Goal: Information Seeking & Learning: Check status

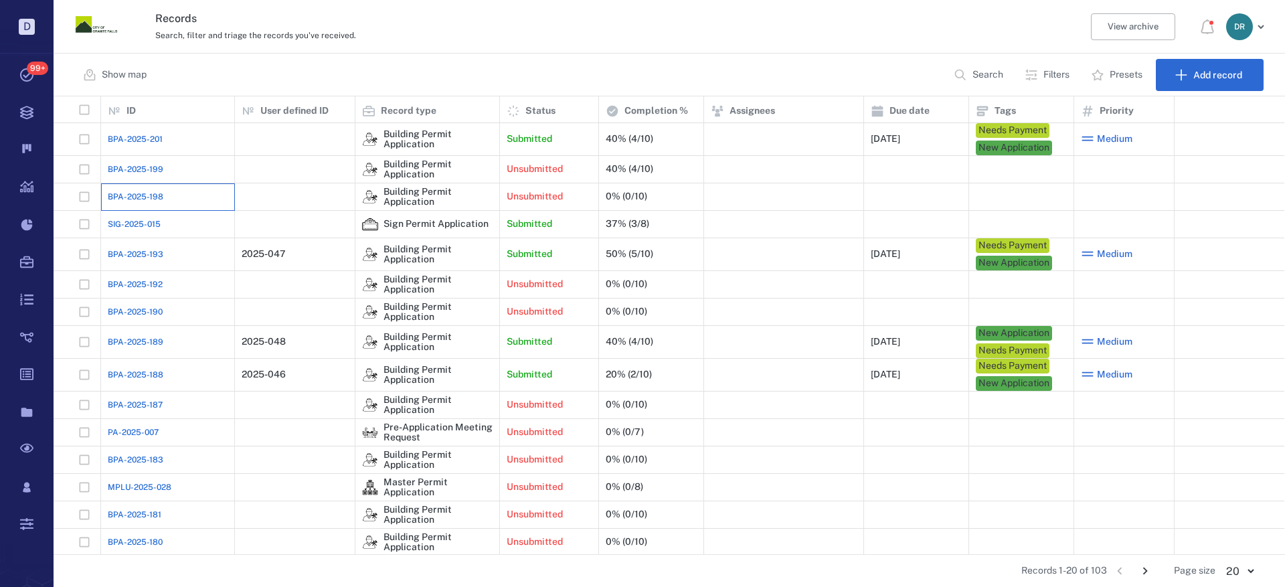
click at [147, 190] on div "BPA-2025-198" at bounding box center [168, 196] width 120 height 27
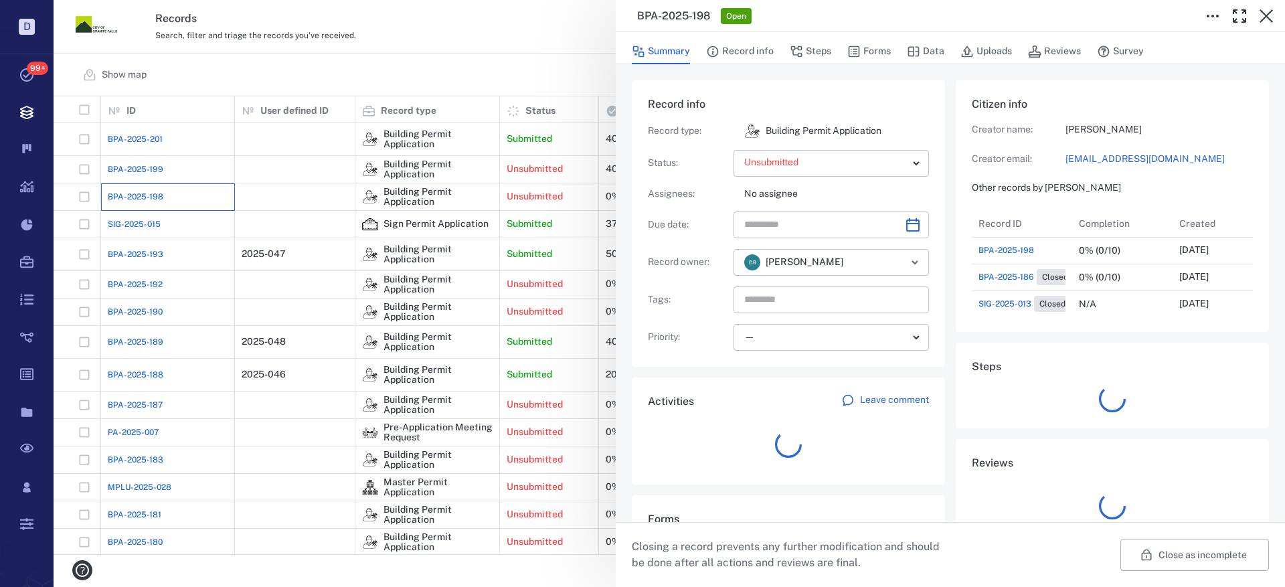
scroll to position [11, 11]
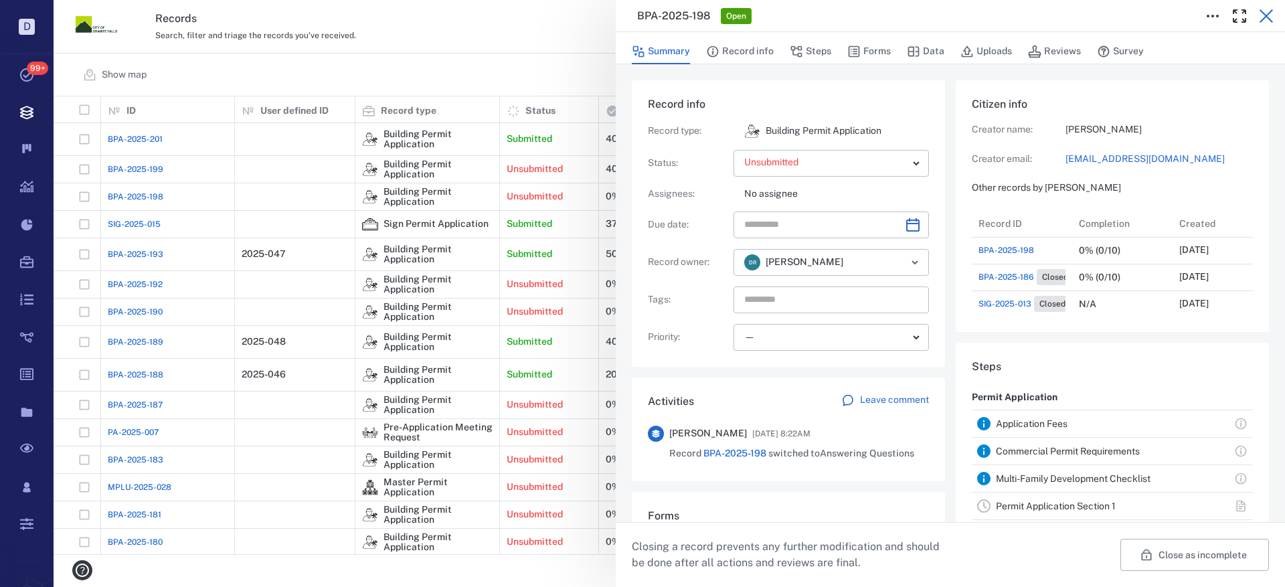
click at [1265, 14] on icon "button" at bounding box center [1265, 15] width 13 height 13
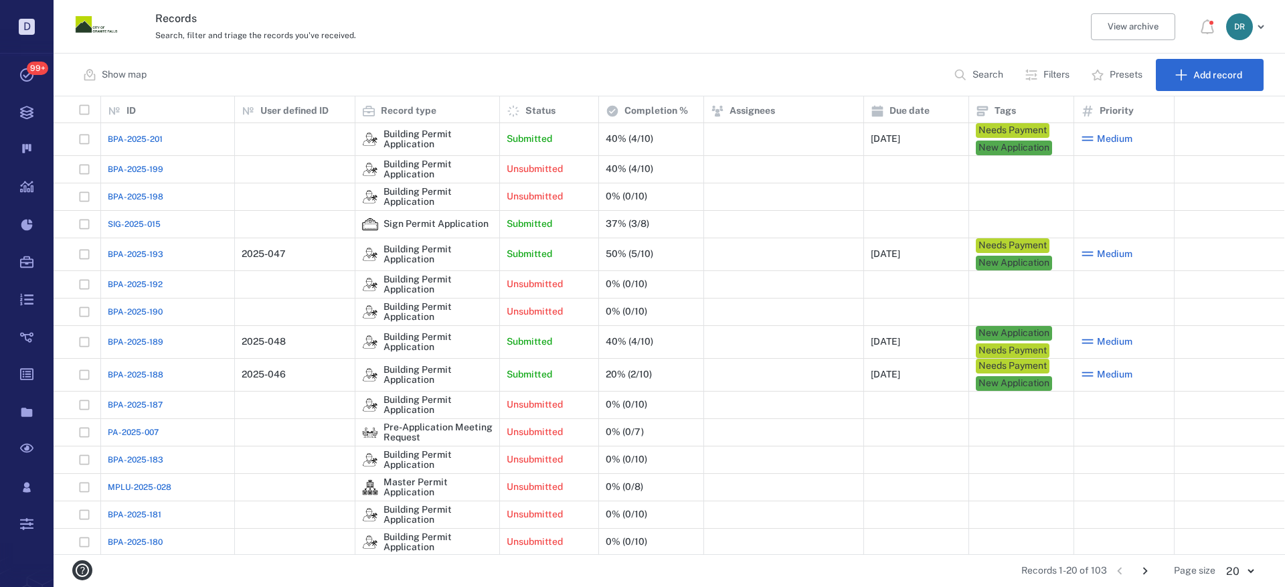
click at [139, 167] on span "BPA-2025-199" at bounding box center [136, 169] width 56 height 12
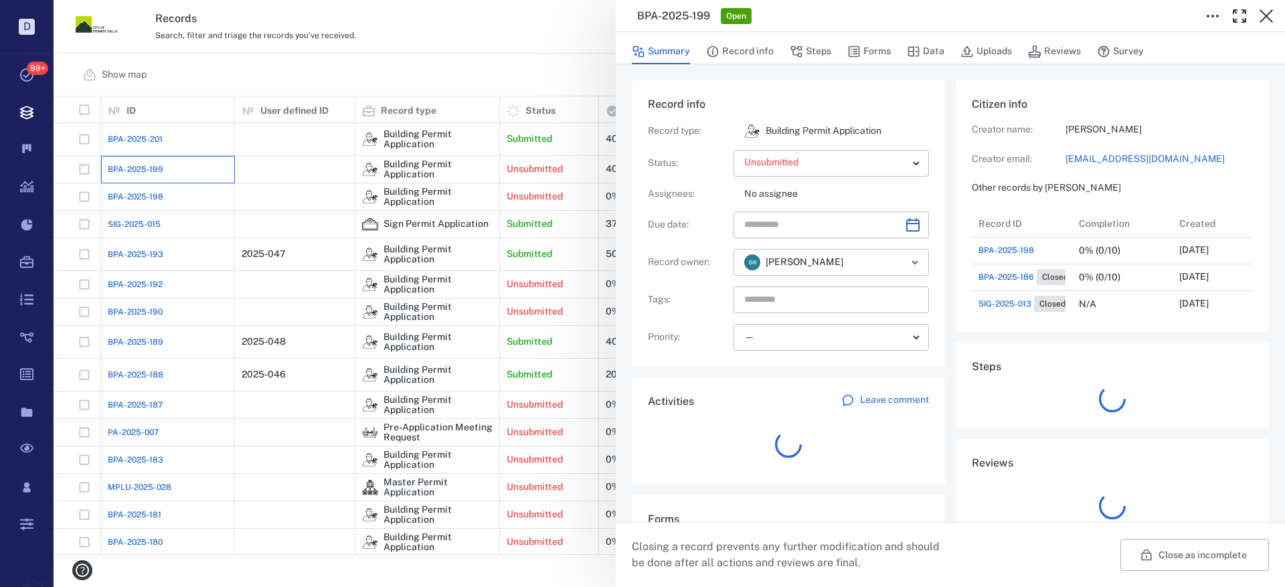
scroll to position [54, 266]
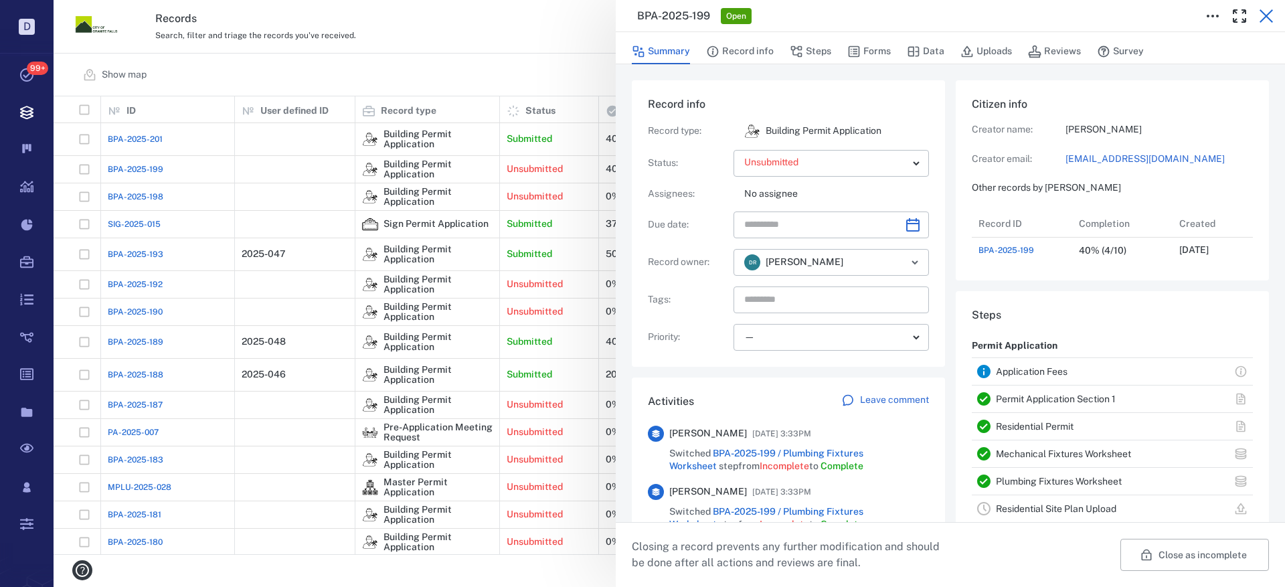
click at [1269, 16] on icon "button" at bounding box center [1266, 16] width 16 height 16
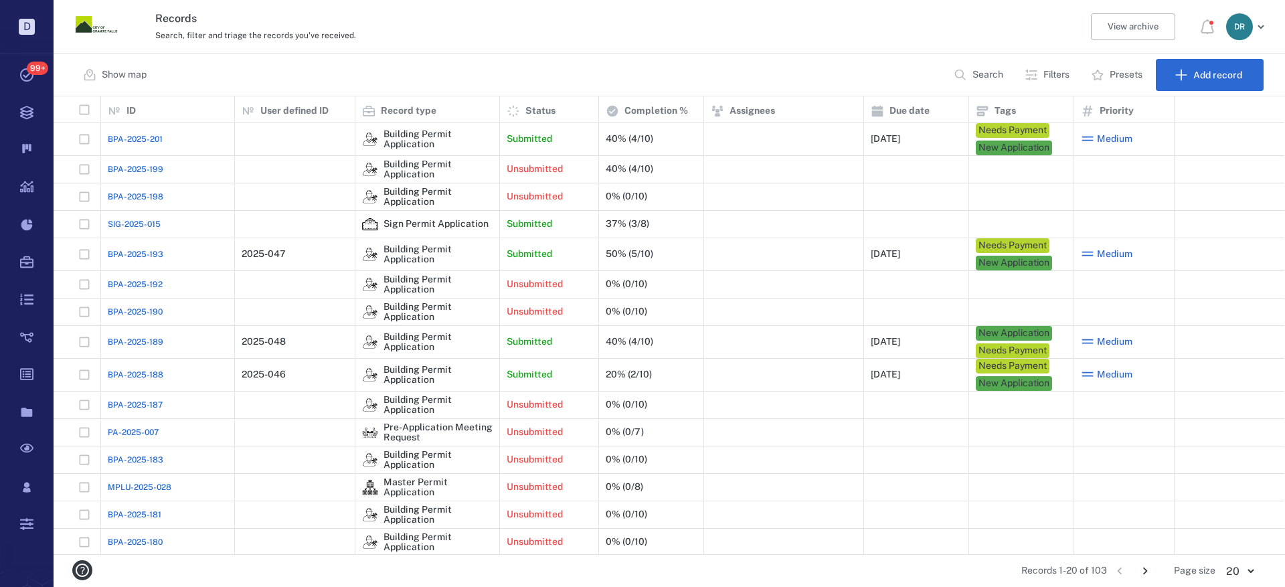
click at [147, 280] on span "BPA-2025-192" at bounding box center [135, 284] width 55 height 12
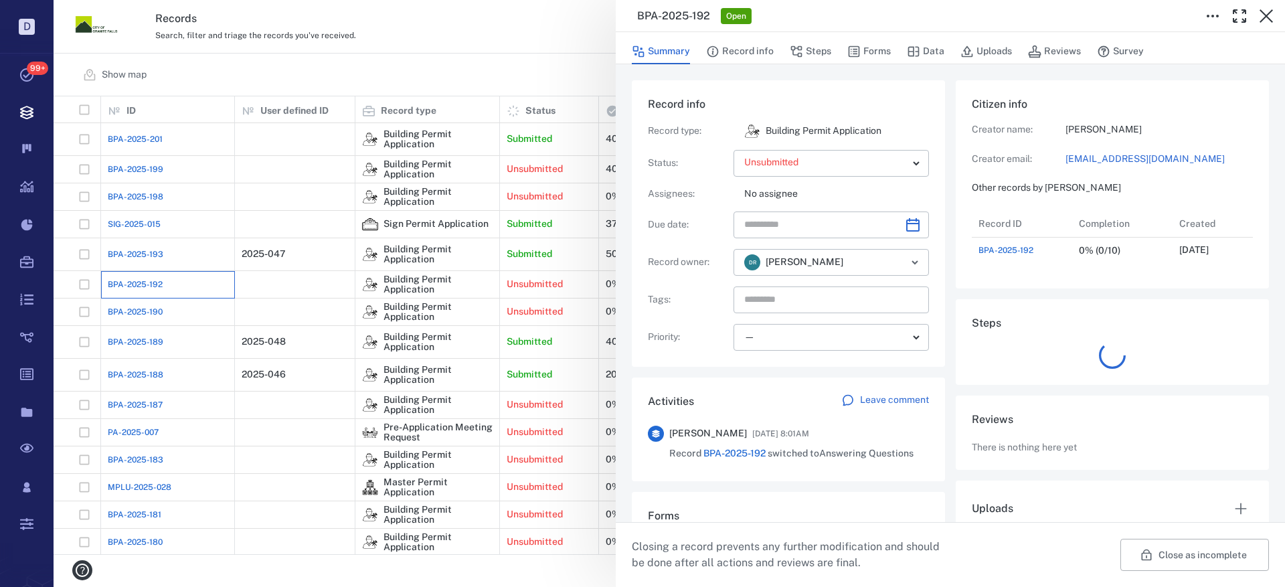
scroll to position [54, 266]
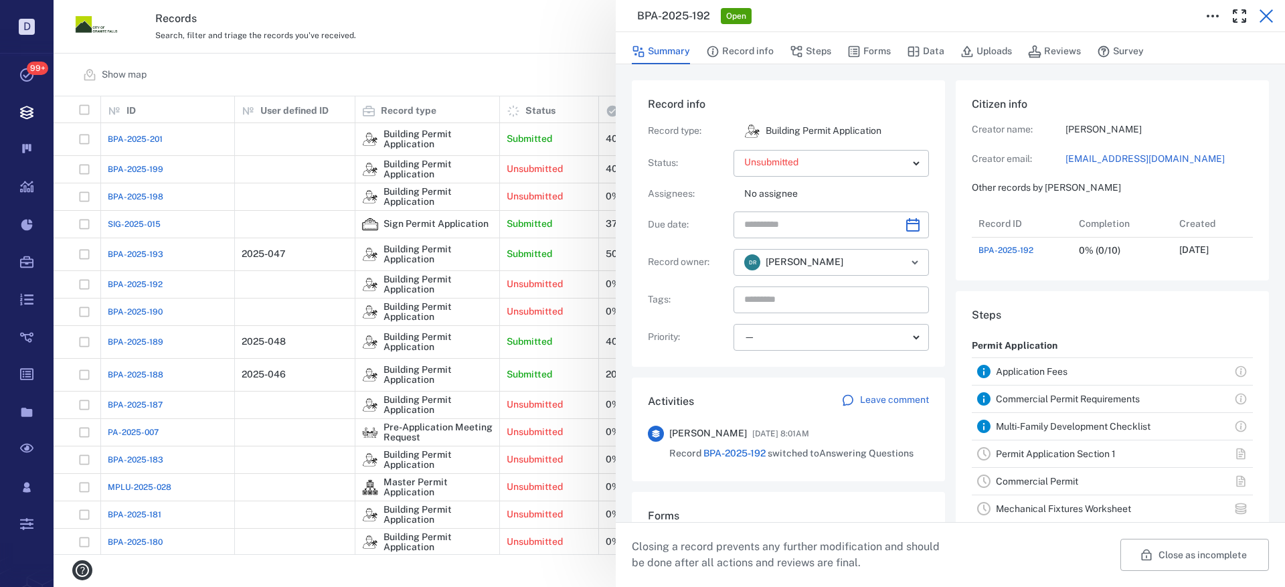
click at [1262, 10] on icon "button" at bounding box center [1266, 16] width 16 height 16
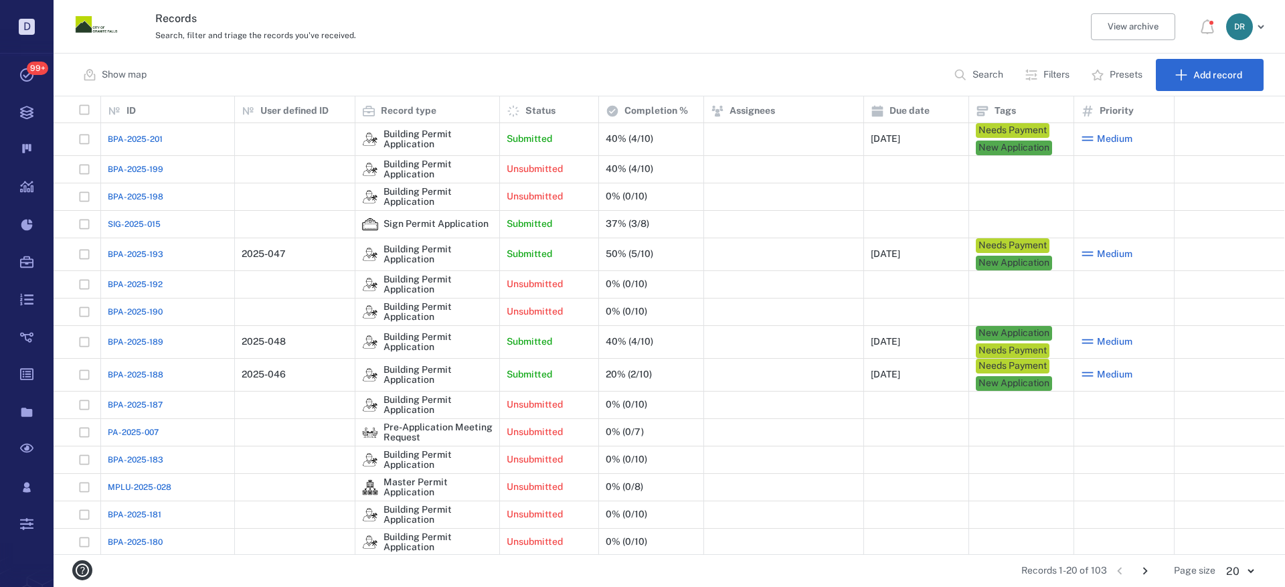
click at [126, 311] on span "BPA-2025-190" at bounding box center [135, 312] width 55 height 12
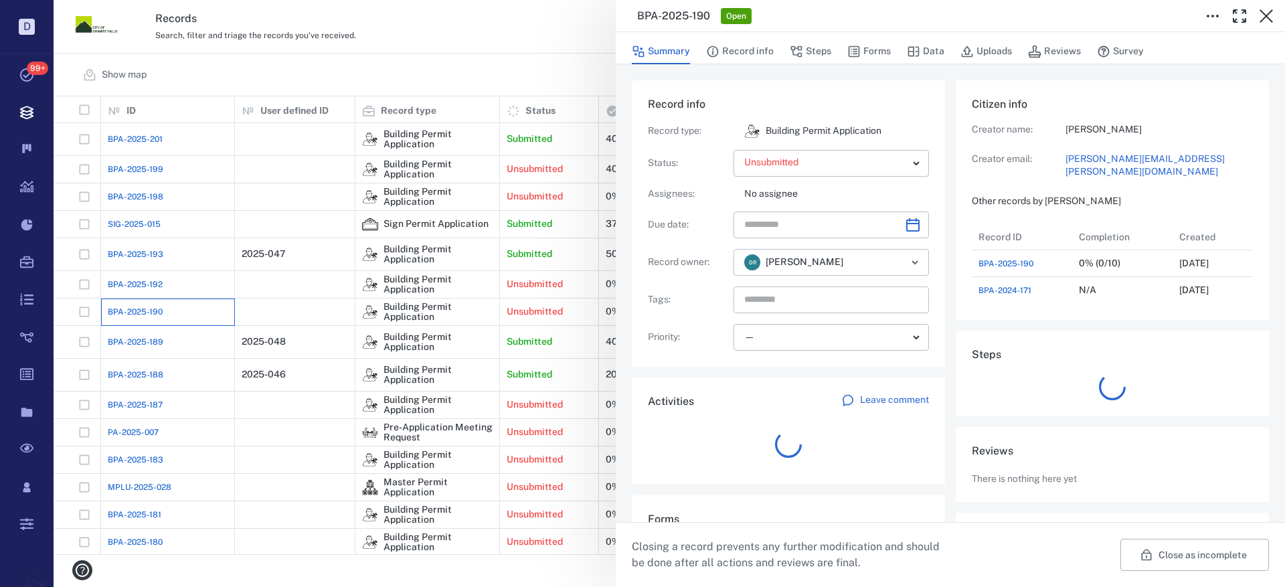
scroll to position [11, 11]
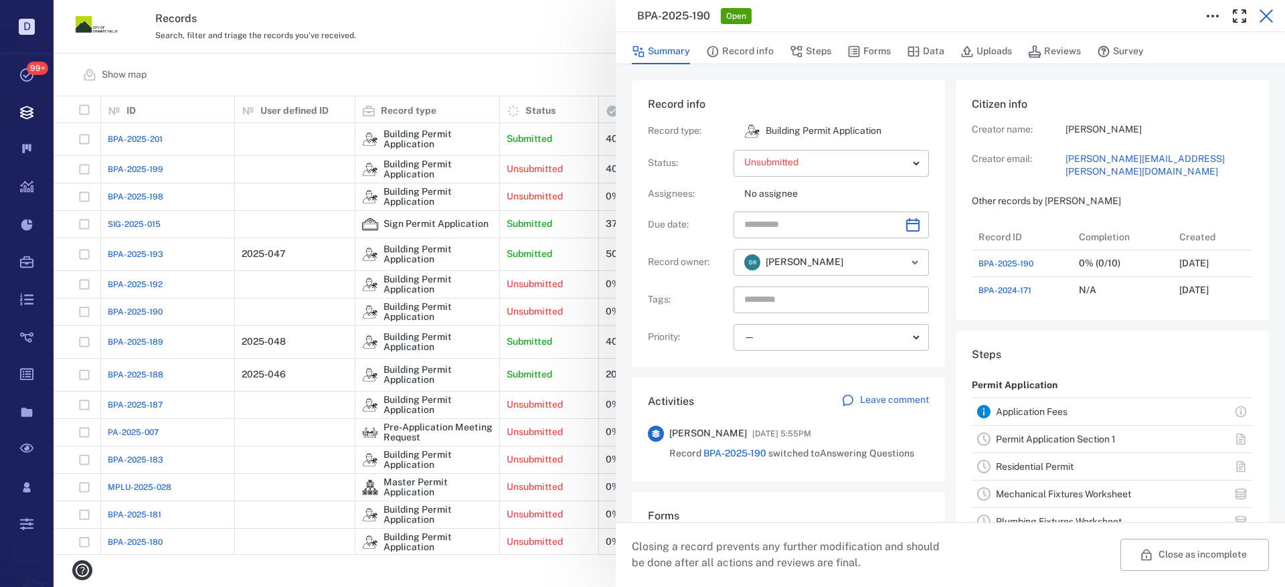
click at [1267, 14] on icon "button" at bounding box center [1266, 16] width 16 height 16
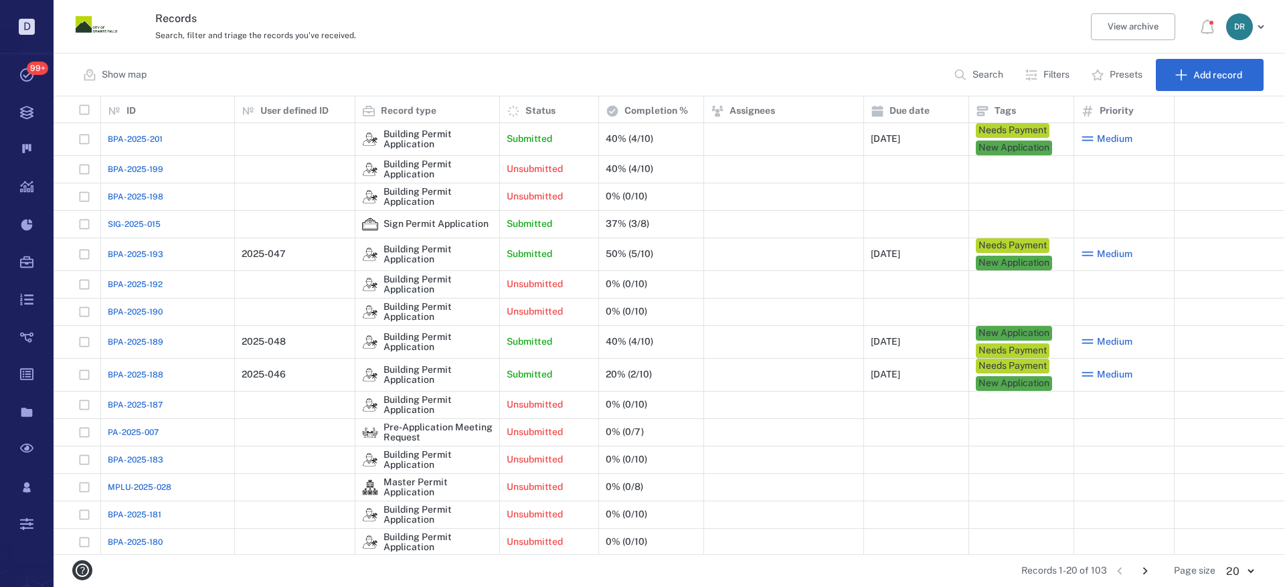
click at [127, 406] on span "BPA-2025-187" at bounding box center [135, 405] width 55 height 12
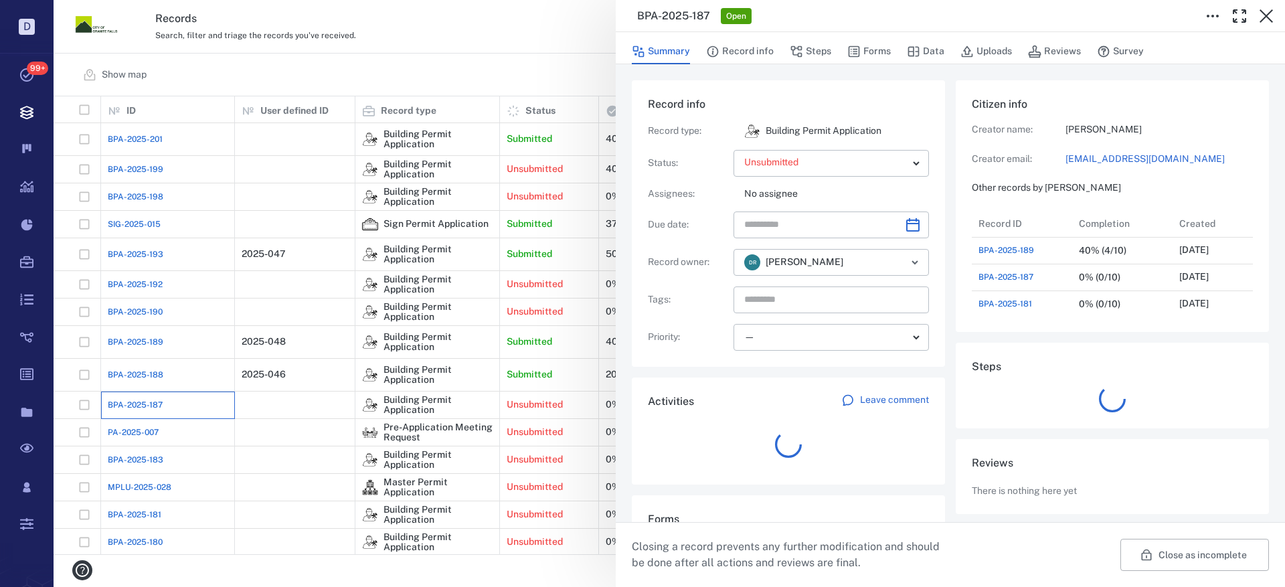
scroll to position [161, 256]
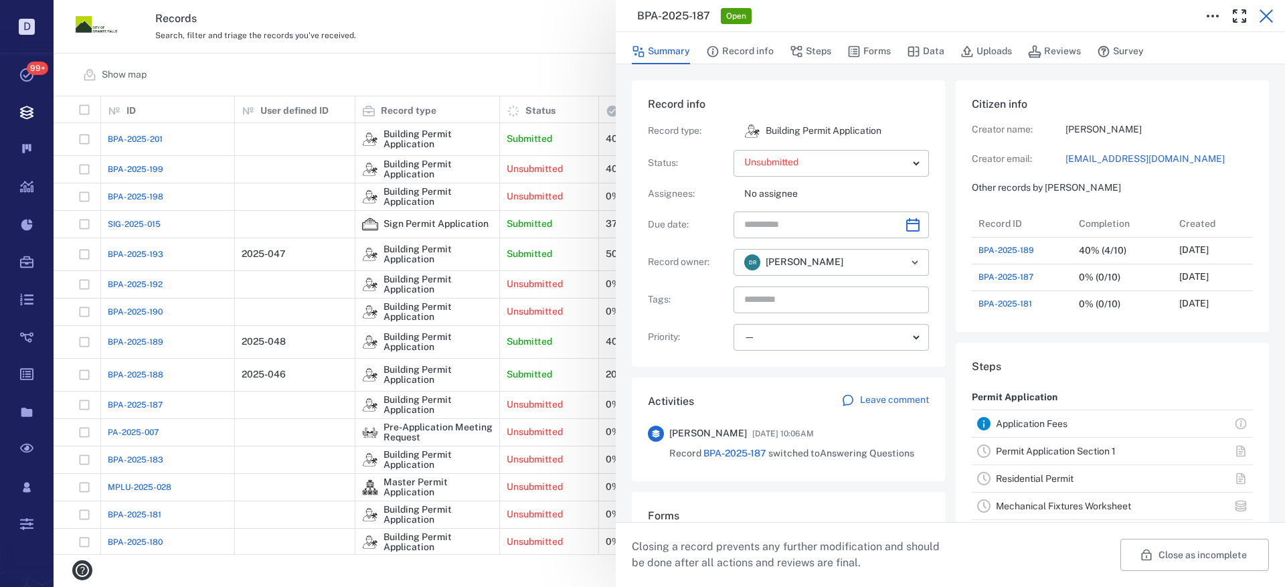
click at [1269, 12] on icon "button" at bounding box center [1266, 16] width 16 height 16
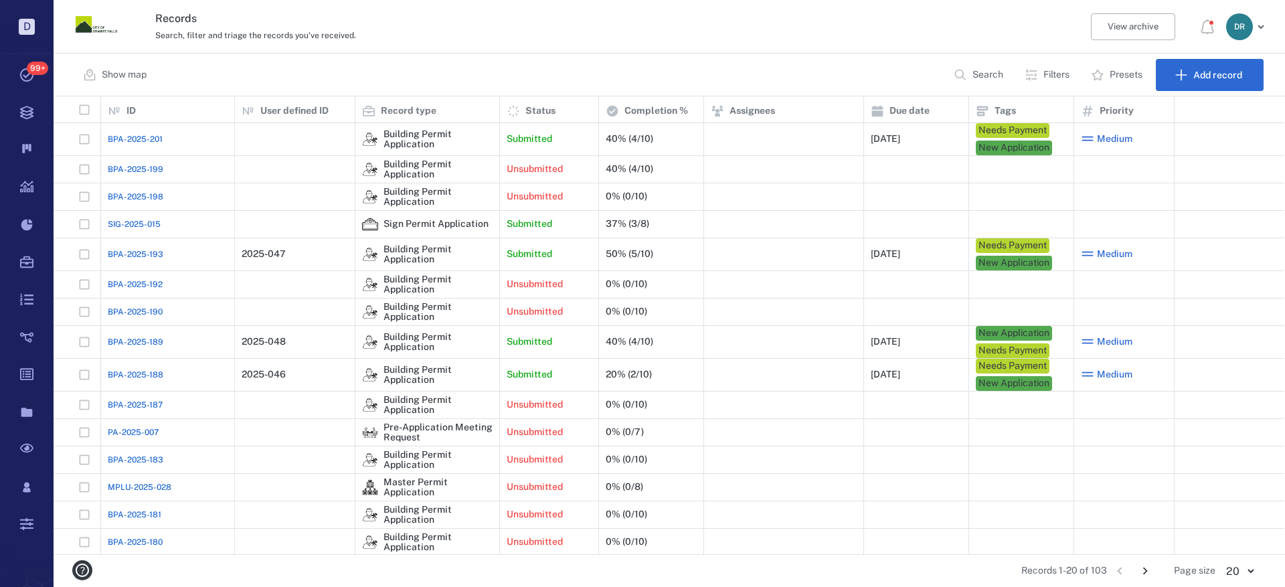
click at [132, 165] on span "BPA-2025-199" at bounding box center [136, 169] width 56 height 12
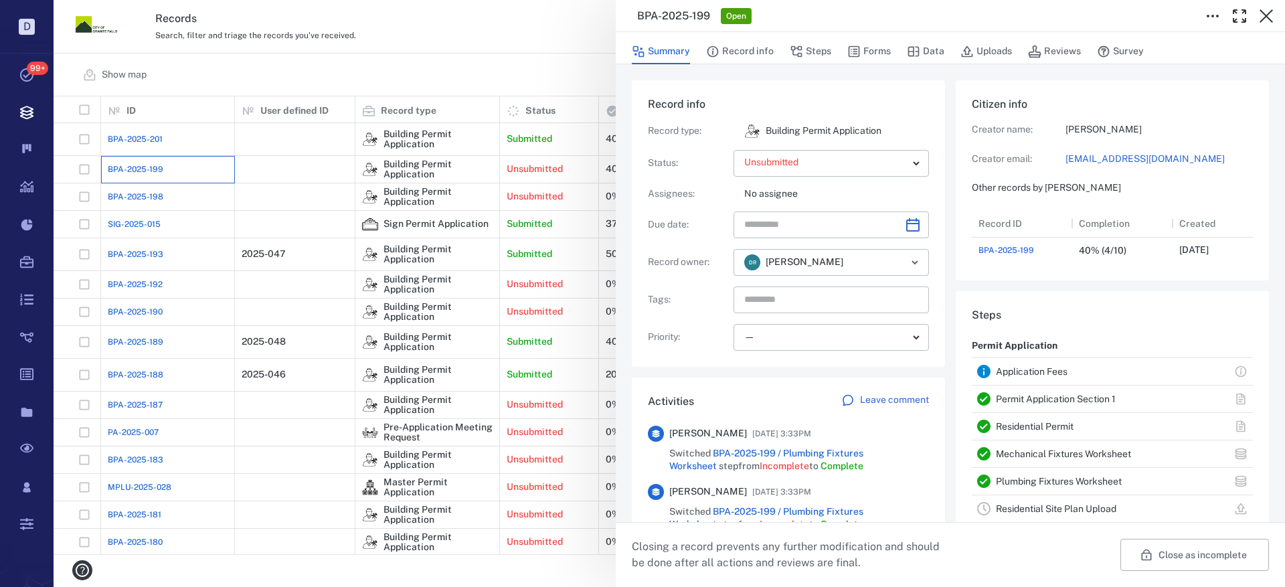
scroll to position [54, 266]
click at [853, 48] on icon "button" at bounding box center [853, 51] width 13 height 13
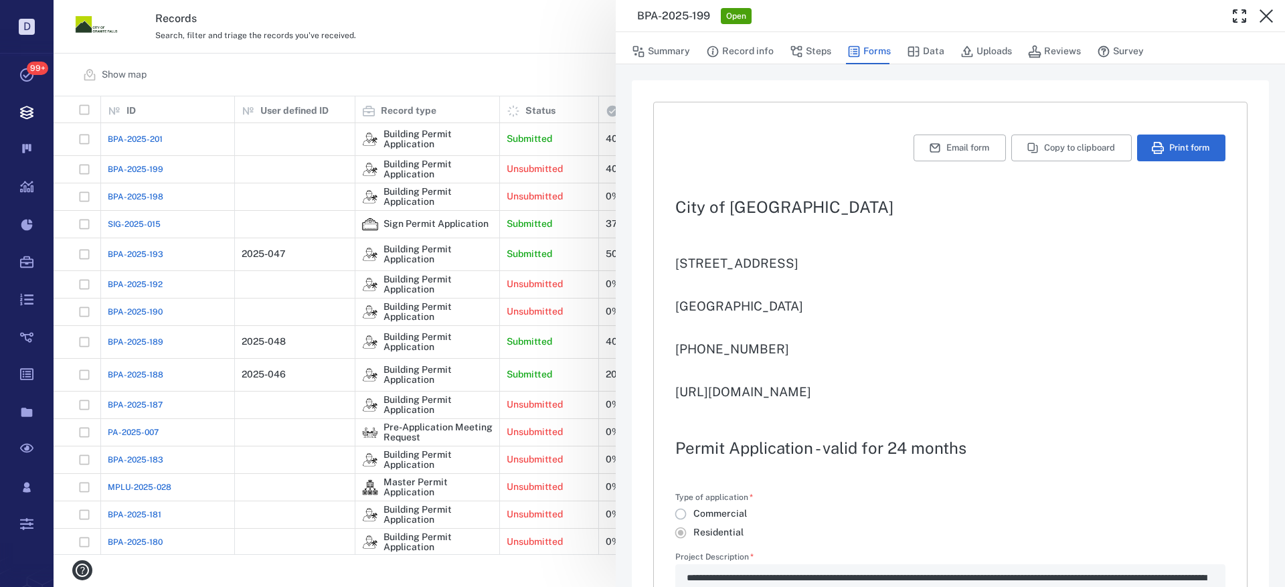
type input "**********"
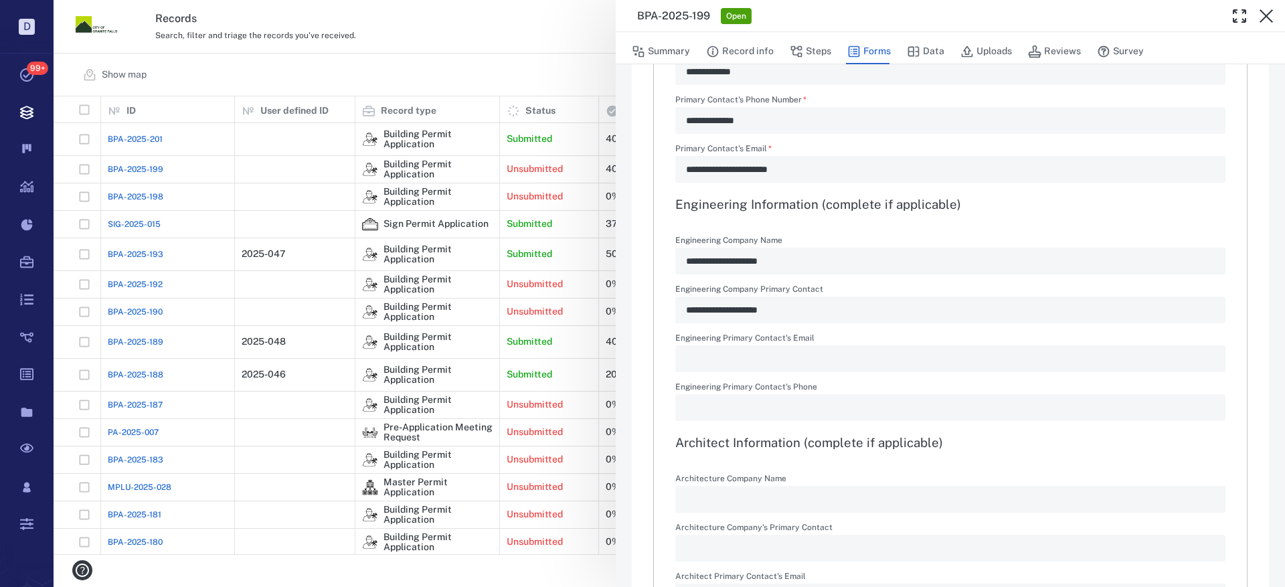
scroll to position [1531, 0]
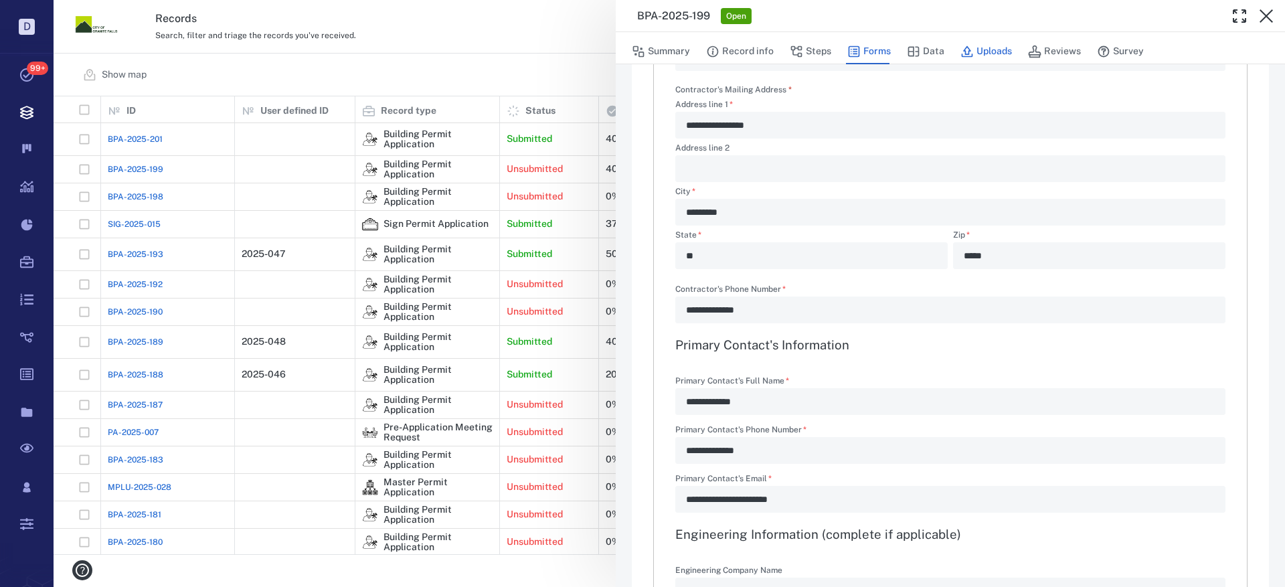
click at [964, 54] on icon "button" at bounding box center [967, 51] width 11 height 11
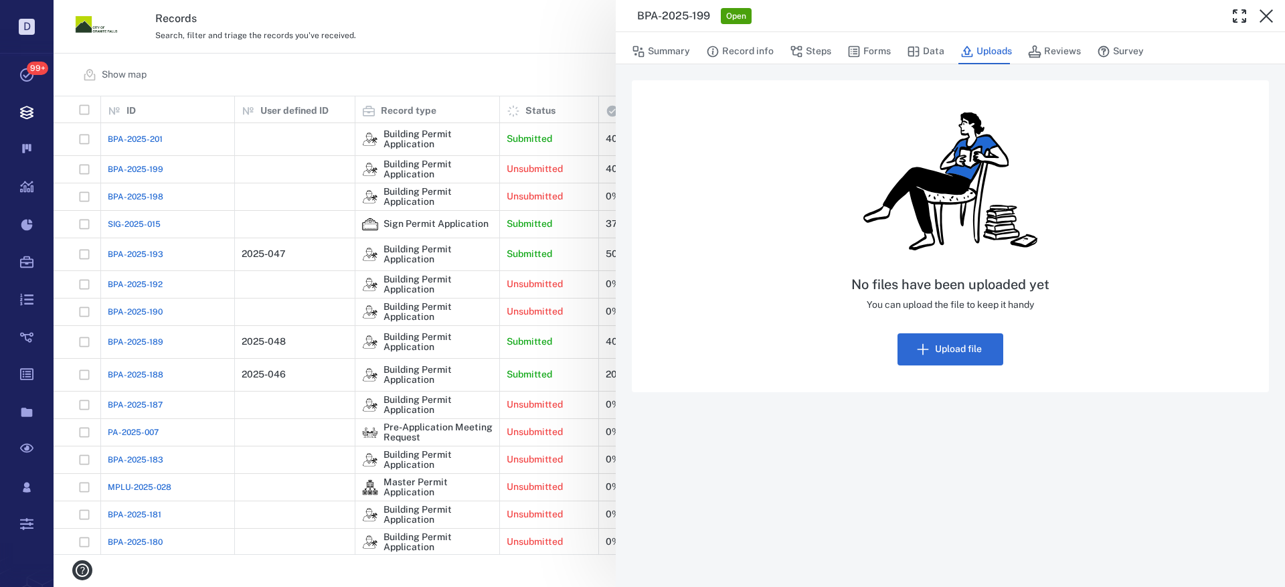
drag, startPoint x: 1263, startPoint y: 13, endPoint x: 1257, endPoint y: 5, distance: 10.0
click at [1263, 13] on icon "button" at bounding box center [1265, 15] width 13 height 13
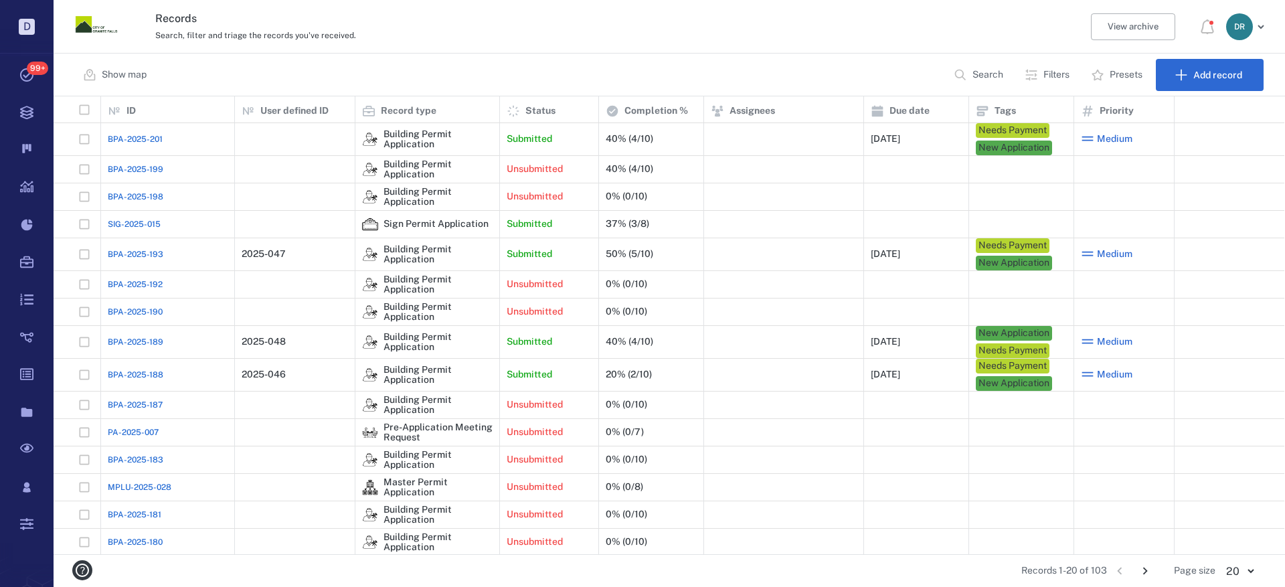
click at [128, 196] on span "BPA-2025-198" at bounding box center [136, 197] width 56 height 12
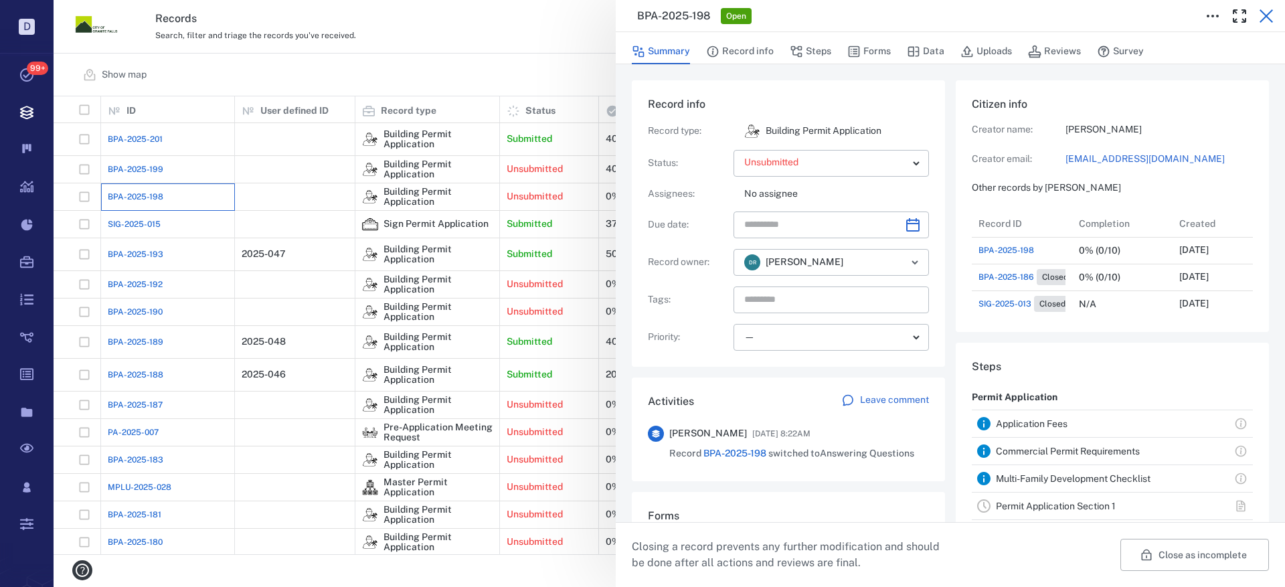
scroll to position [134, 256]
drag, startPoint x: 1263, startPoint y: 14, endPoint x: 533, endPoint y: 267, distance: 772.6
click at [1264, 14] on icon "button" at bounding box center [1265, 15] width 13 height 13
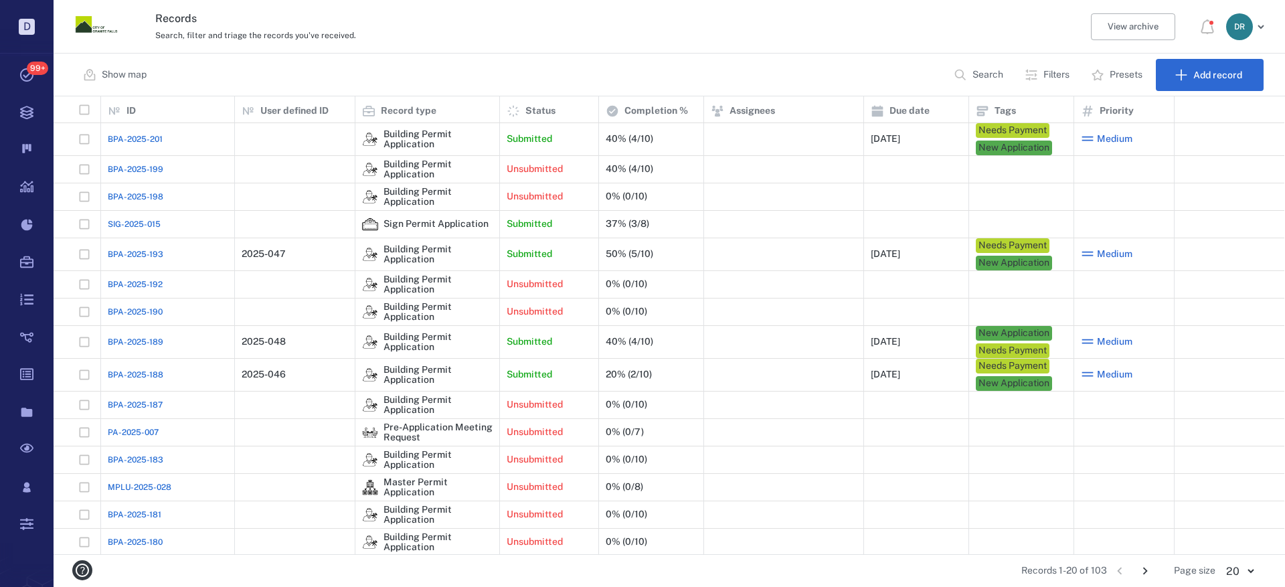
click at [120, 163] on span "BPA-2025-199" at bounding box center [136, 169] width 56 height 12
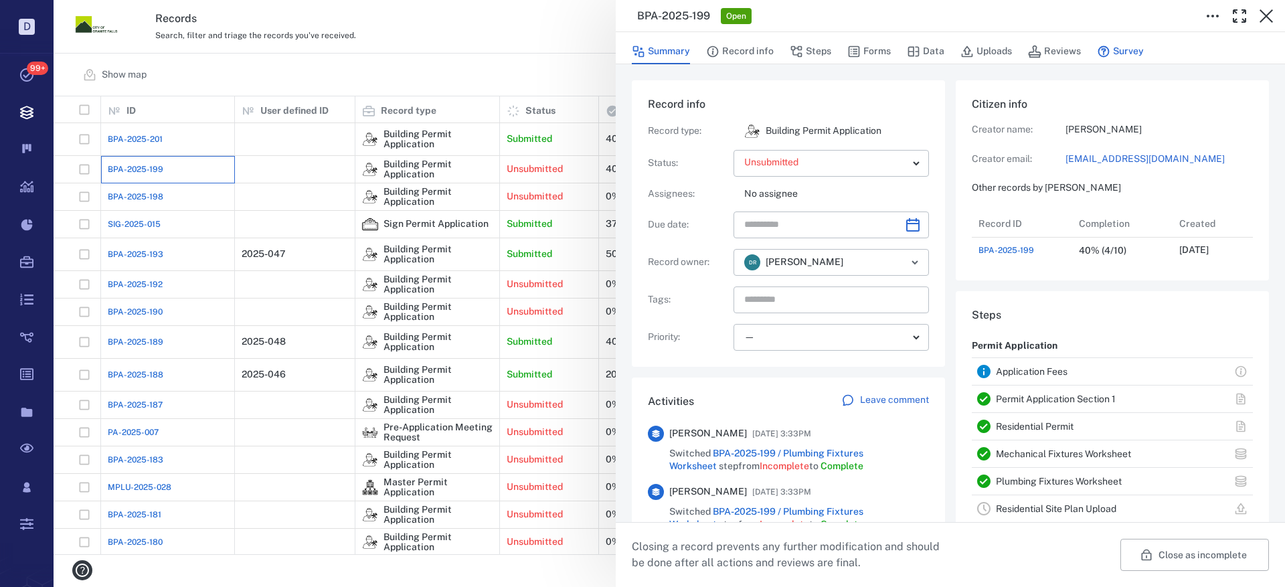
scroll to position [54, 266]
click at [861, 45] on button "Forms" at bounding box center [868, 51] width 43 height 25
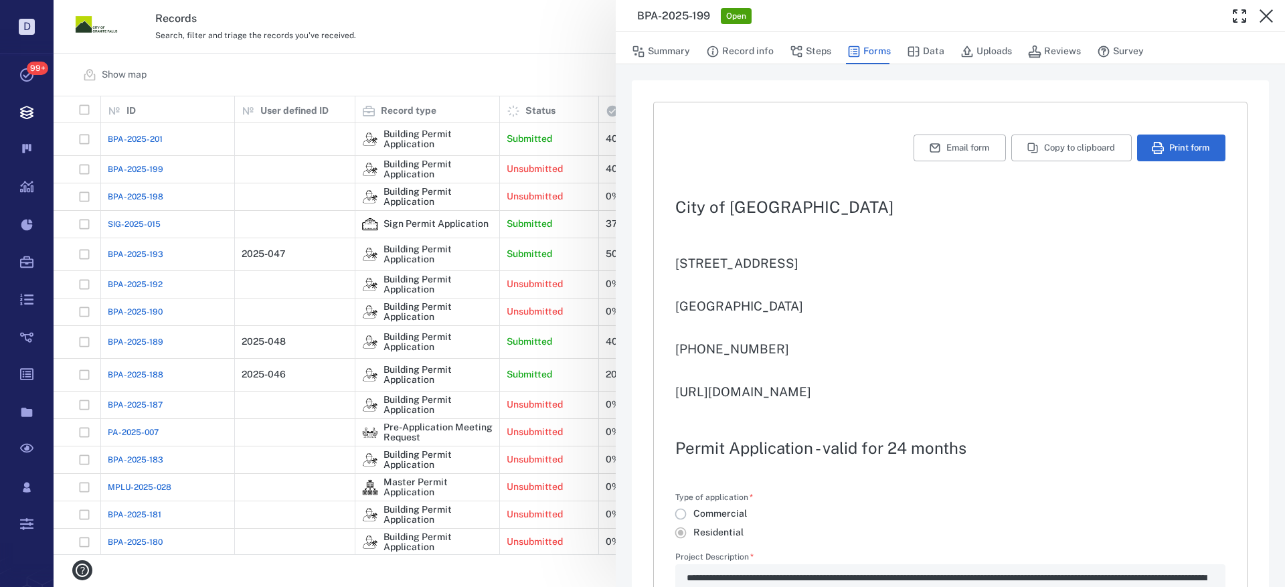
type input "**********"
click at [1170, 151] on button "Print form" at bounding box center [1181, 148] width 88 height 27
drag, startPoint x: 1265, startPoint y: 15, endPoint x: 602, endPoint y: 250, distance: 703.1
click at [1264, 15] on icon "button" at bounding box center [1265, 15] width 13 height 13
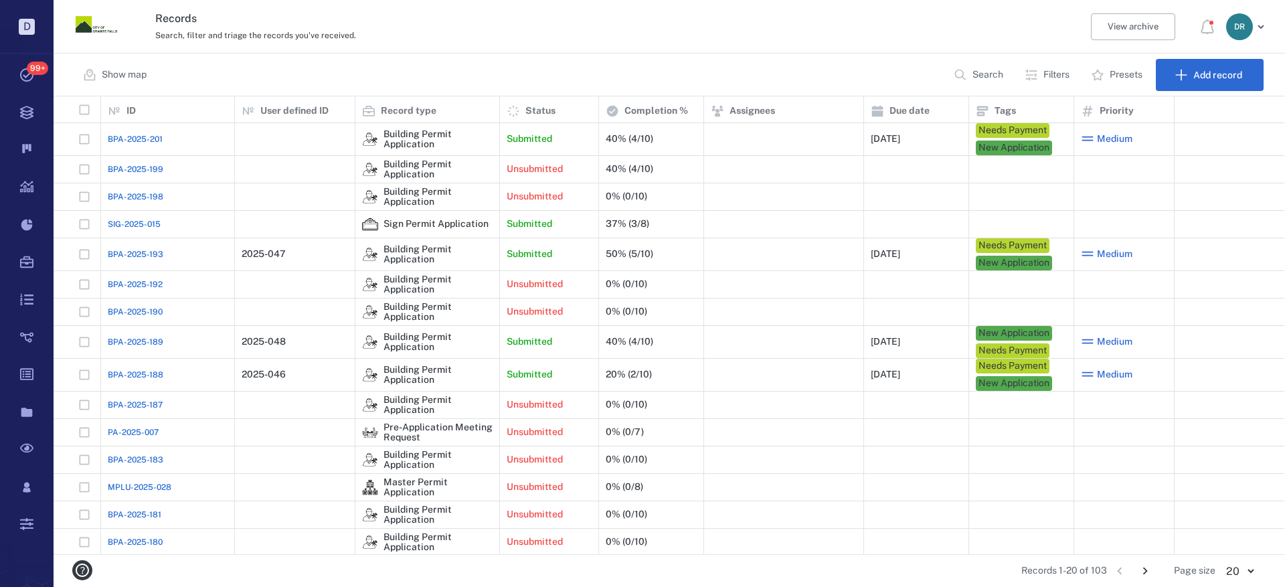
click at [135, 136] on span "BPA-2025-201" at bounding box center [135, 139] width 55 height 12
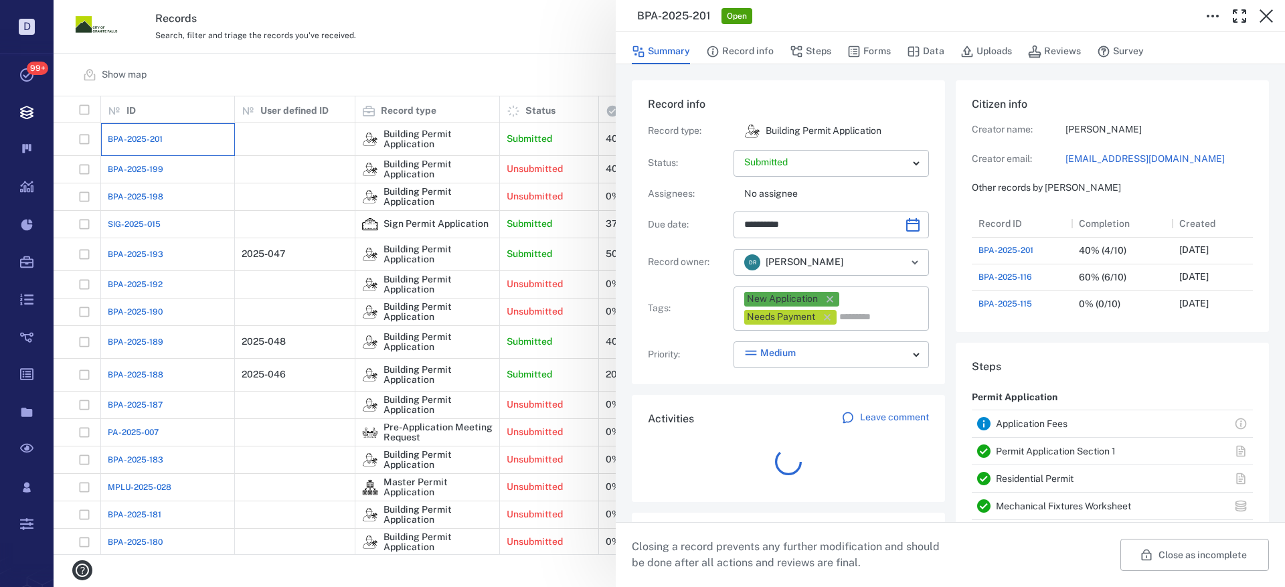
scroll to position [187, 256]
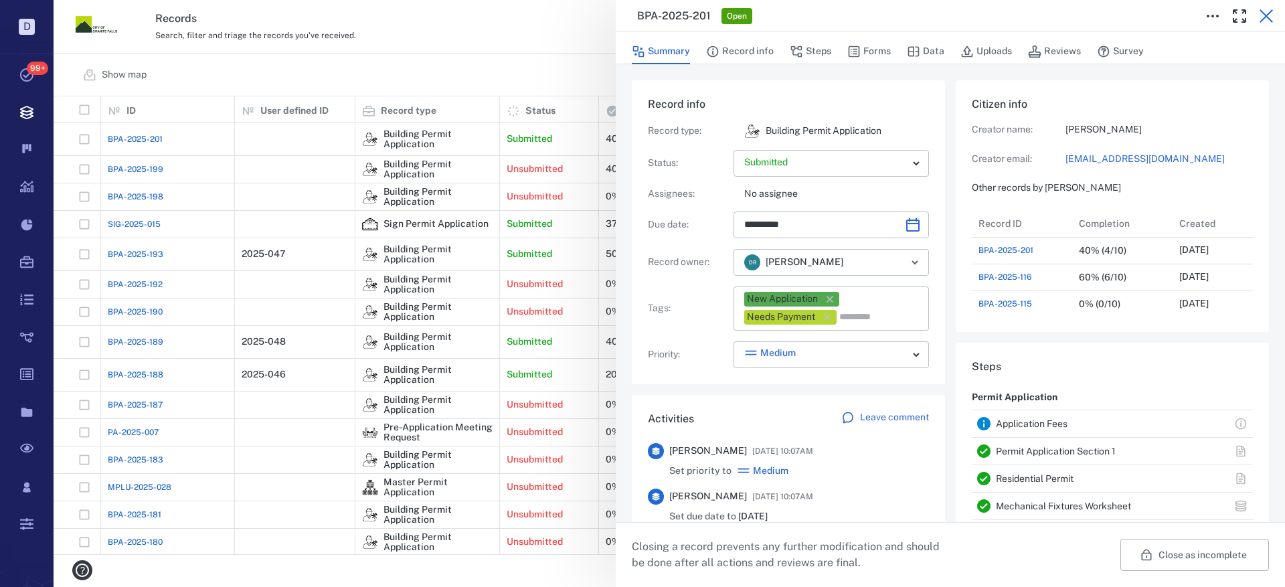
click at [1265, 11] on icon "button" at bounding box center [1266, 16] width 16 height 16
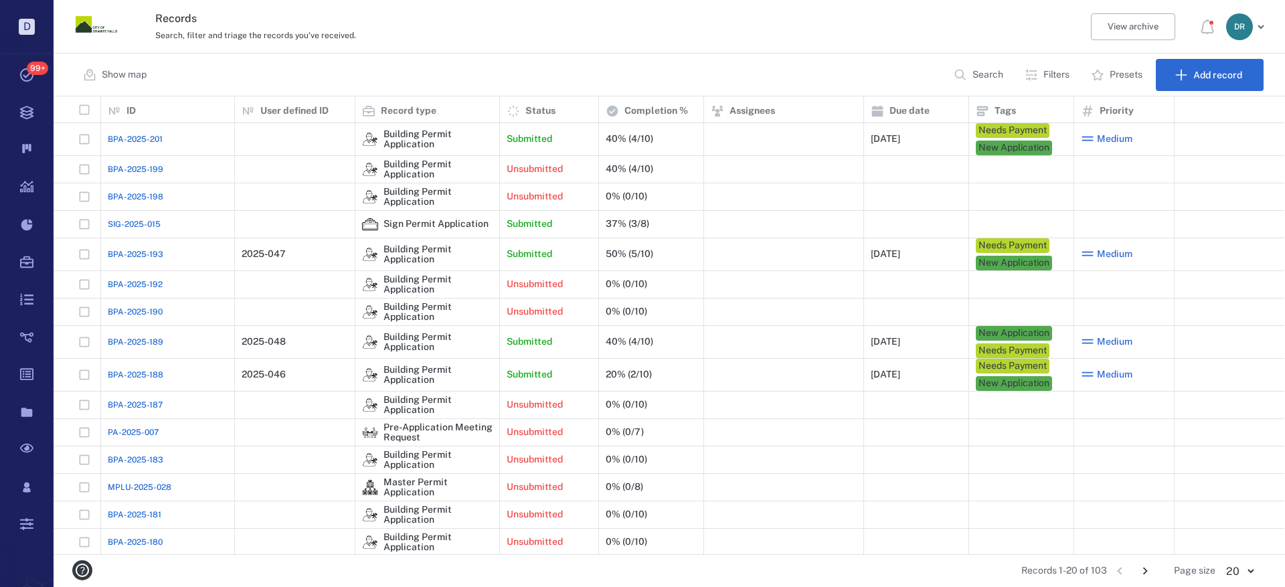
click at [145, 142] on span "BPA-2025-201" at bounding box center [135, 139] width 55 height 12
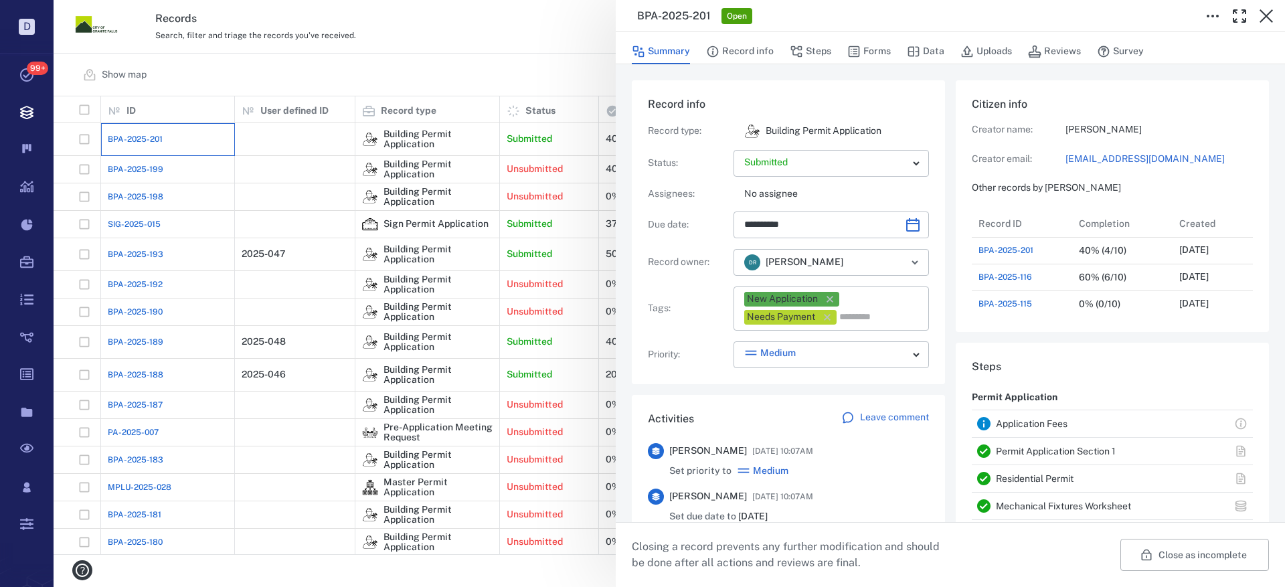
type input "**********"
click at [745, 45] on button "Record info" at bounding box center [740, 51] width 68 height 25
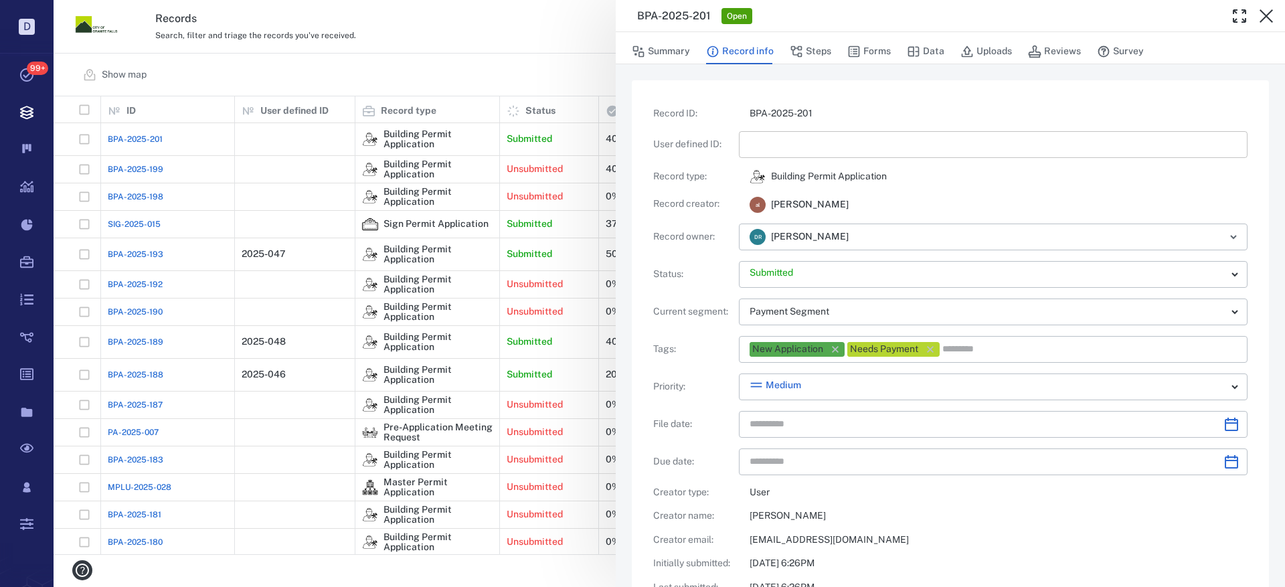
type input "**********"
click at [817, 149] on input "text" at bounding box center [992, 144] width 487 height 27
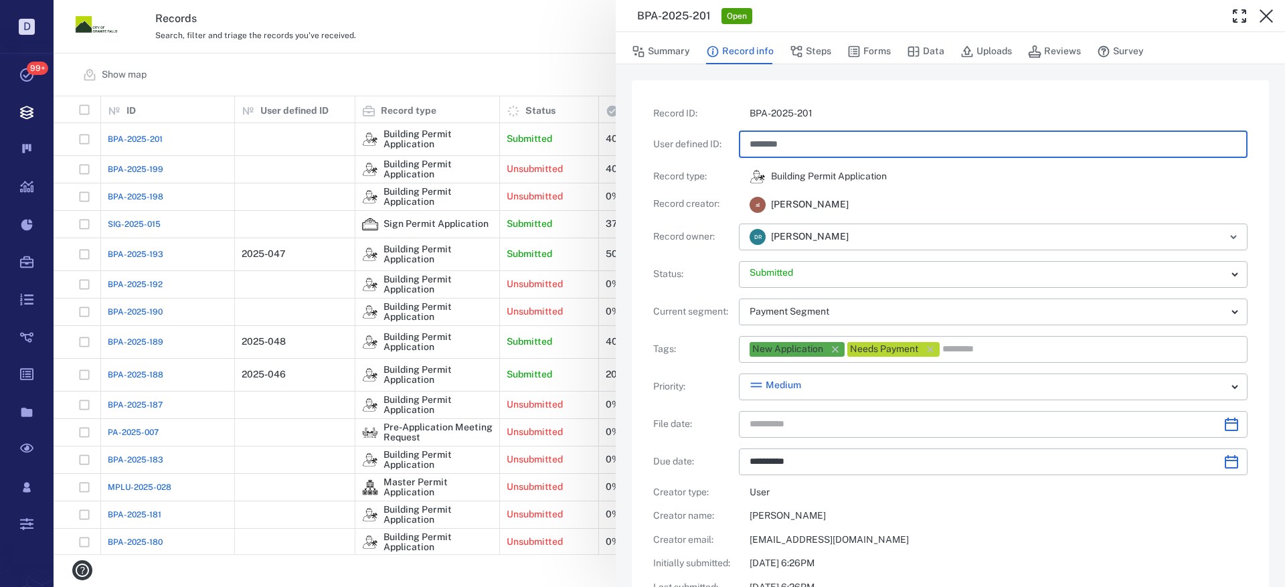
type input "********"
click at [863, 114] on p "BPA-2025-201" at bounding box center [998, 113] width 498 height 13
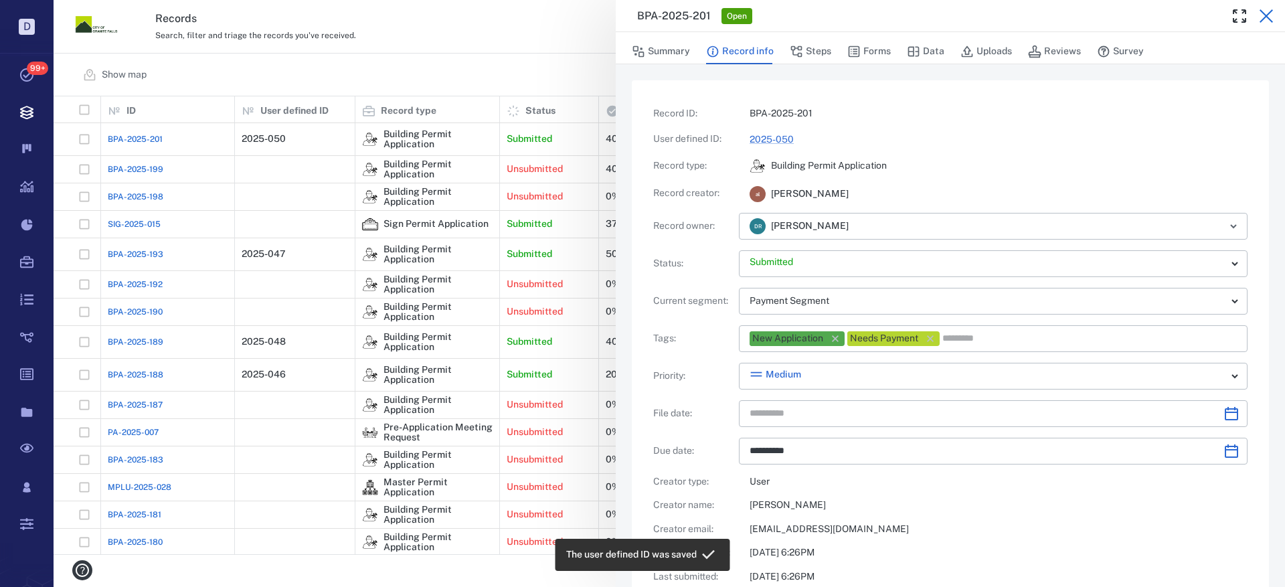
click at [1269, 19] on icon "button" at bounding box center [1265, 15] width 13 height 13
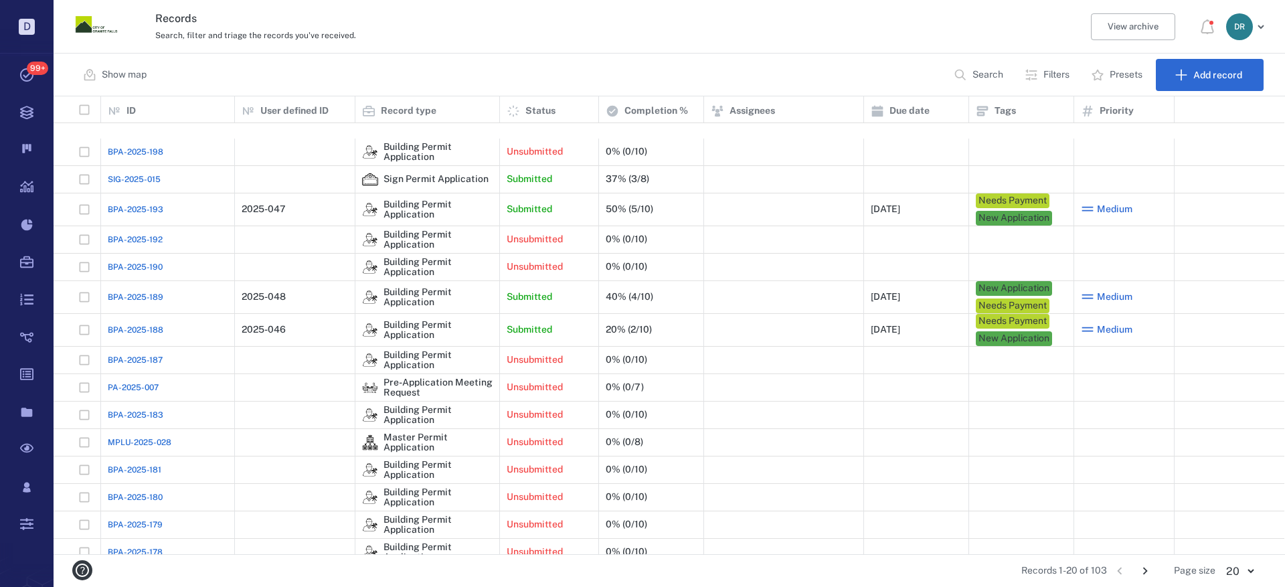
scroll to position [139, 0]
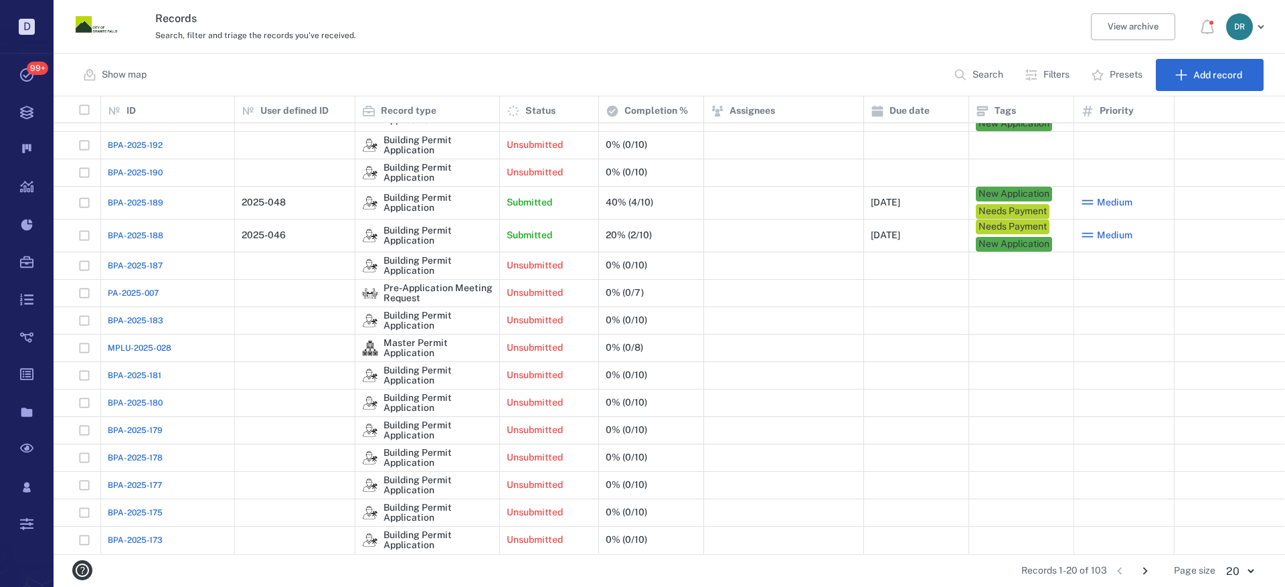
click at [123, 457] on span "BPA-2025-178" at bounding box center [135, 458] width 55 height 12
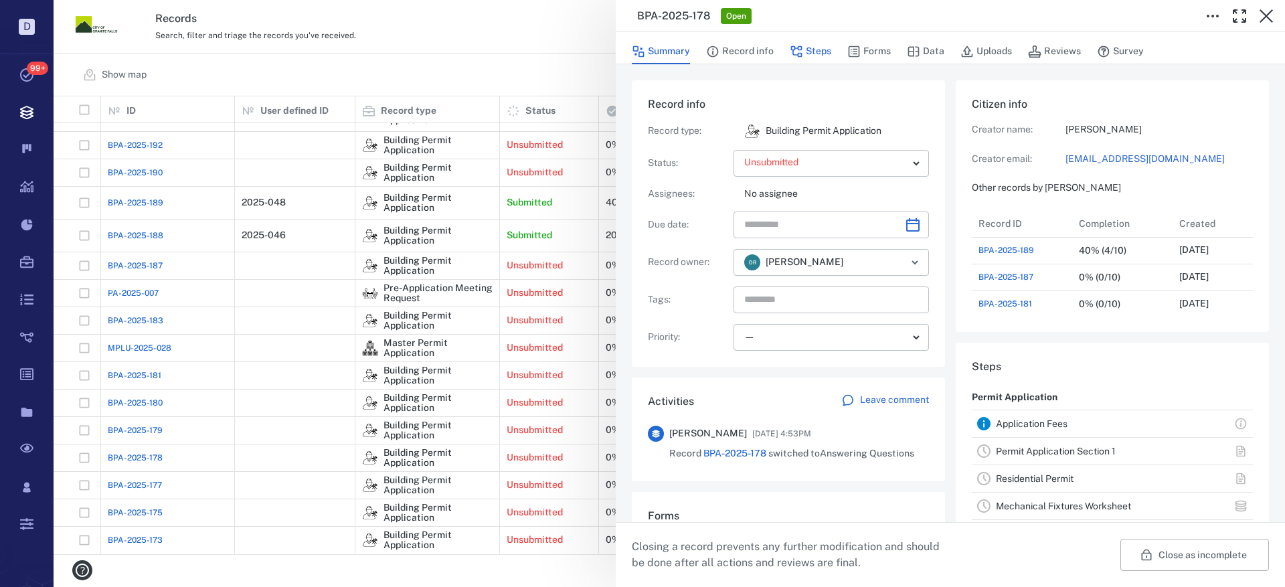
click at [822, 51] on button "Steps" at bounding box center [810, 51] width 41 height 25
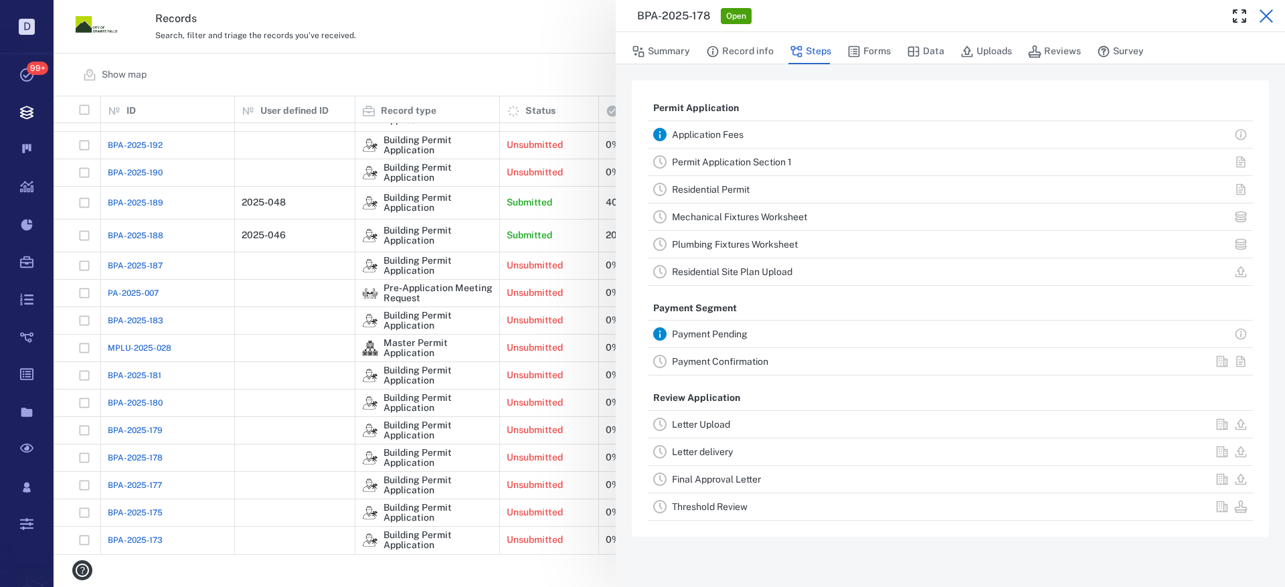
click at [1272, 11] on icon "button" at bounding box center [1266, 16] width 16 height 16
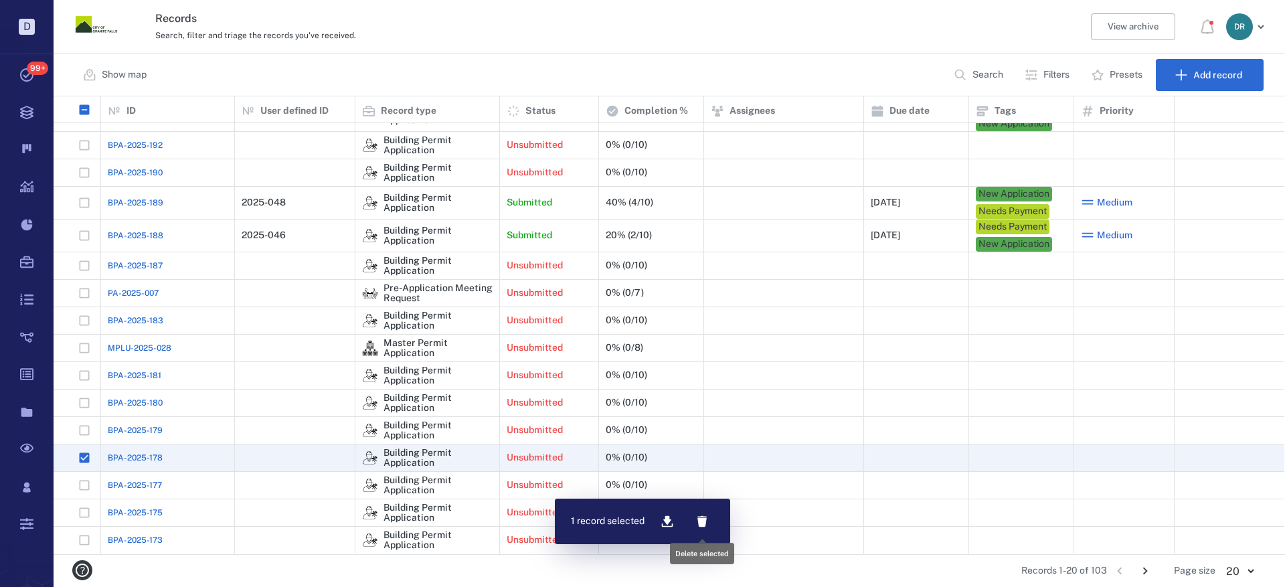
click at [701, 518] on icon "button" at bounding box center [701, 521] width 9 height 11
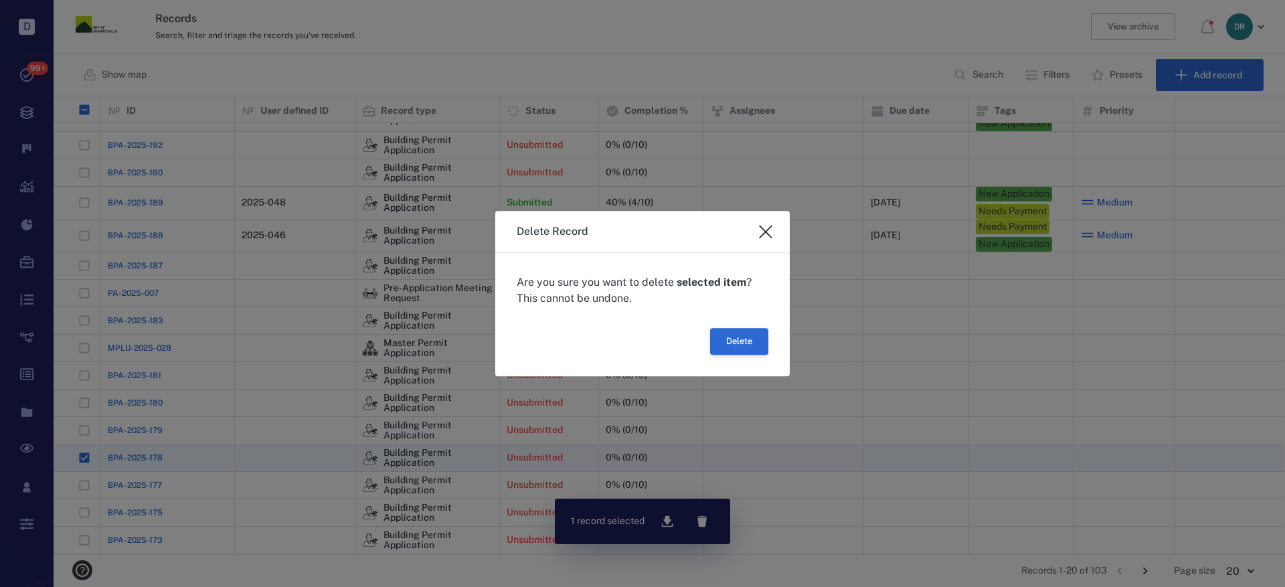
click at [740, 346] on button "Delete" at bounding box center [739, 341] width 58 height 27
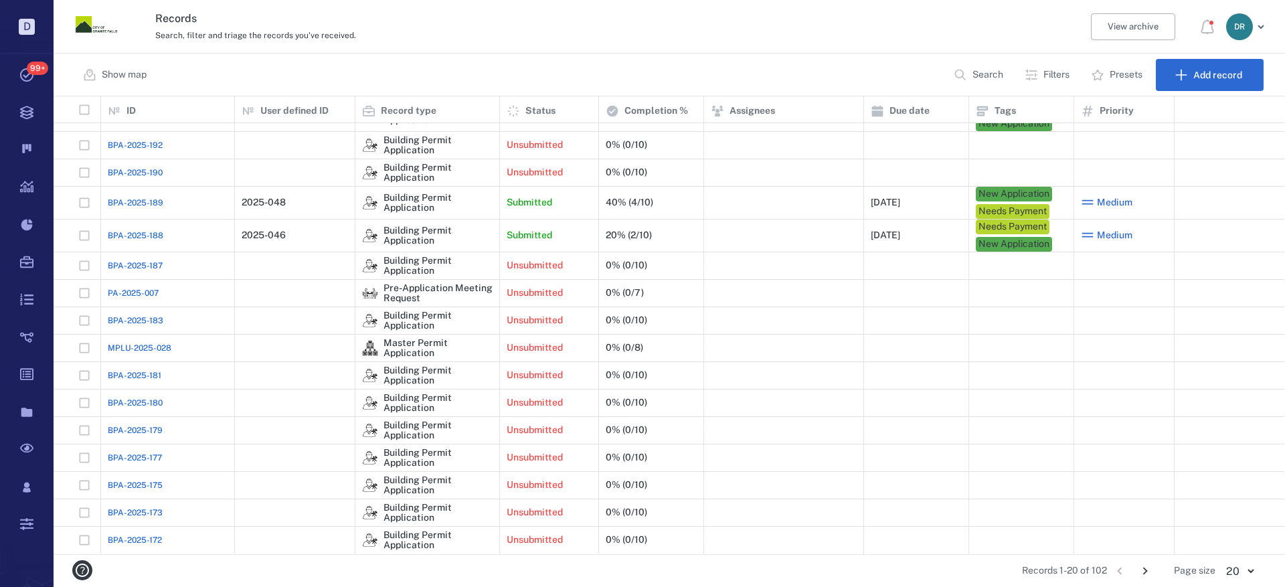
click at [130, 454] on span "BPA-2025-177" at bounding box center [135, 458] width 54 height 12
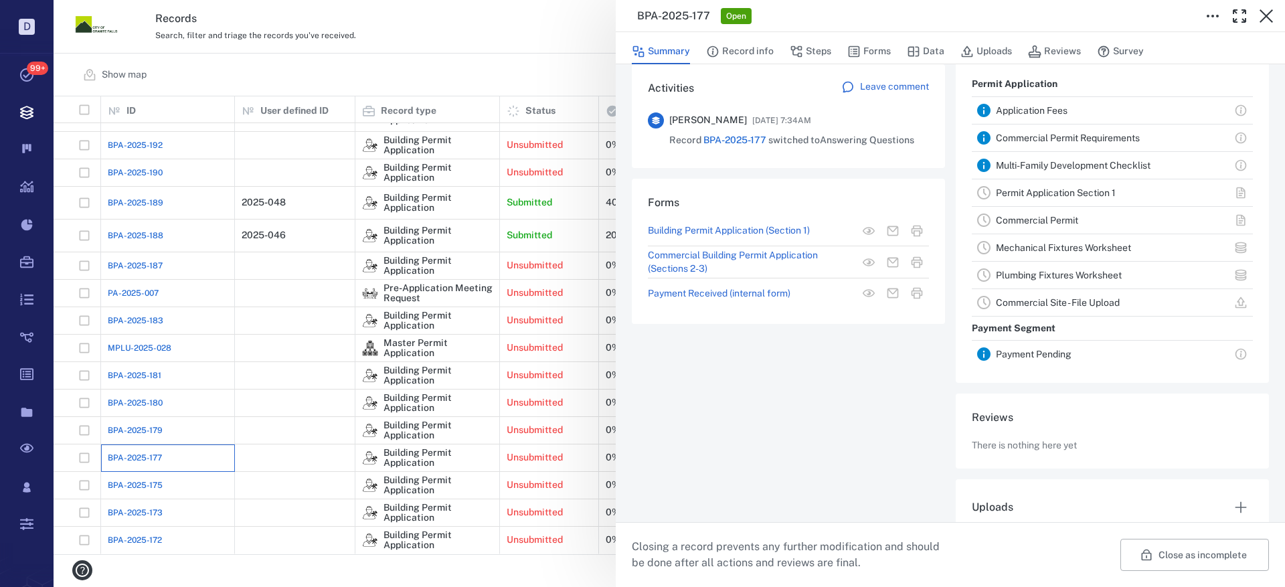
scroll to position [335, 0]
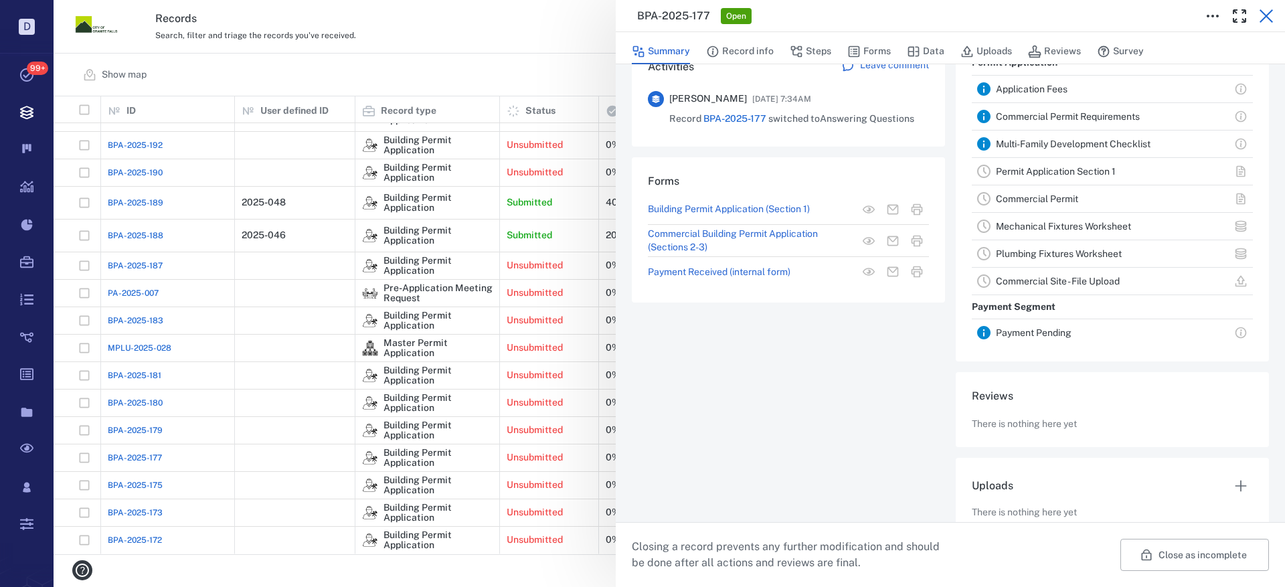
click at [1271, 13] on icon "button" at bounding box center [1266, 16] width 16 height 16
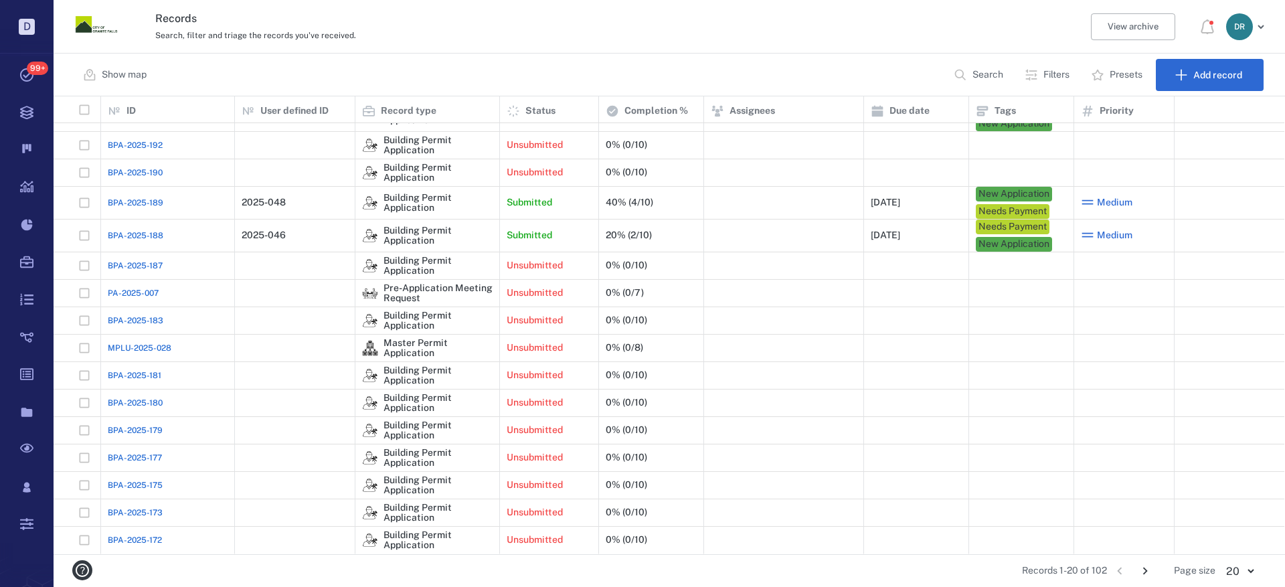
click at [145, 540] on span "BPA-2025-172" at bounding box center [135, 540] width 54 height 12
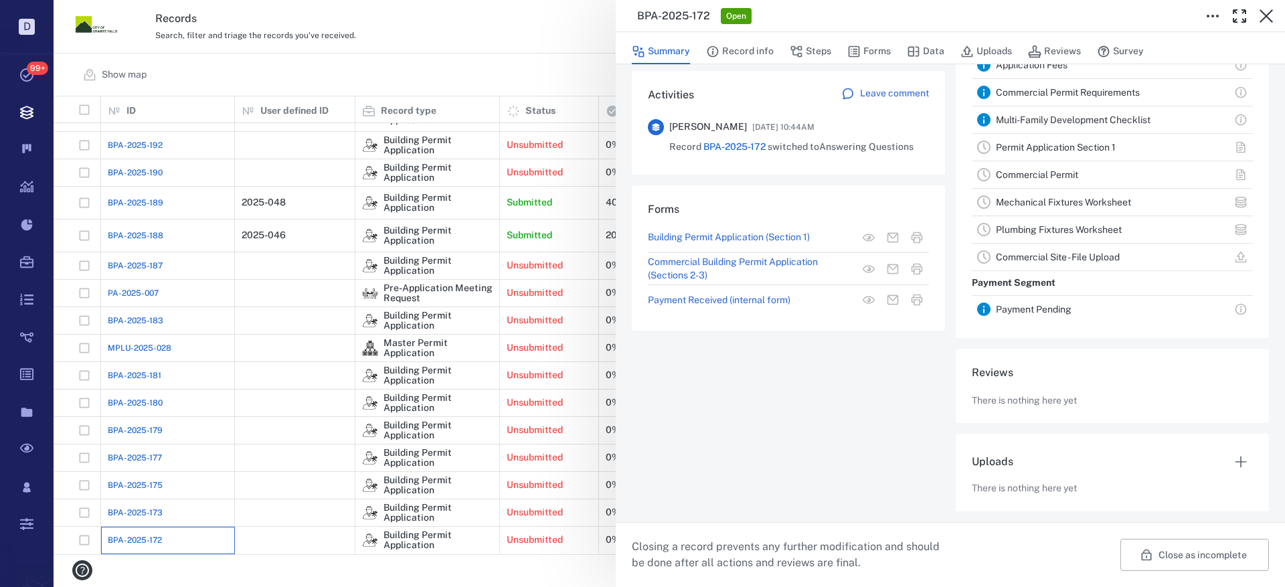
scroll to position [317, 0]
click at [713, 231] on p "Building Permit Application (Section 1)" at bounding box center [729, 237] width 162 height 13
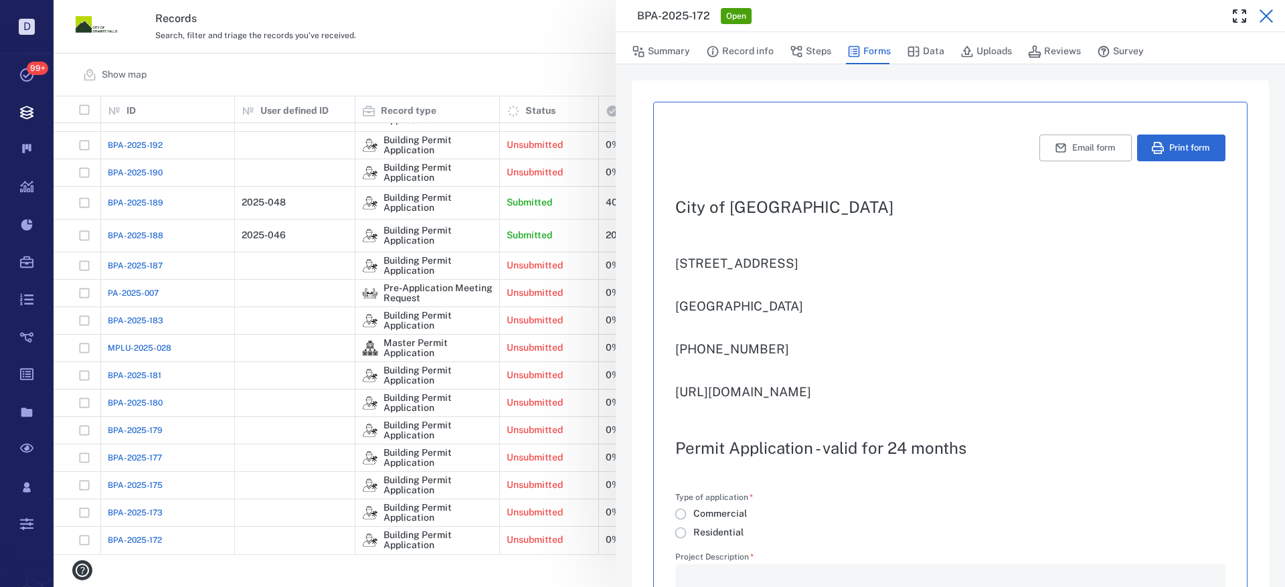
click at [1263, 15] on icon "button" at bounding box center [1266, 16] width 16 height 16
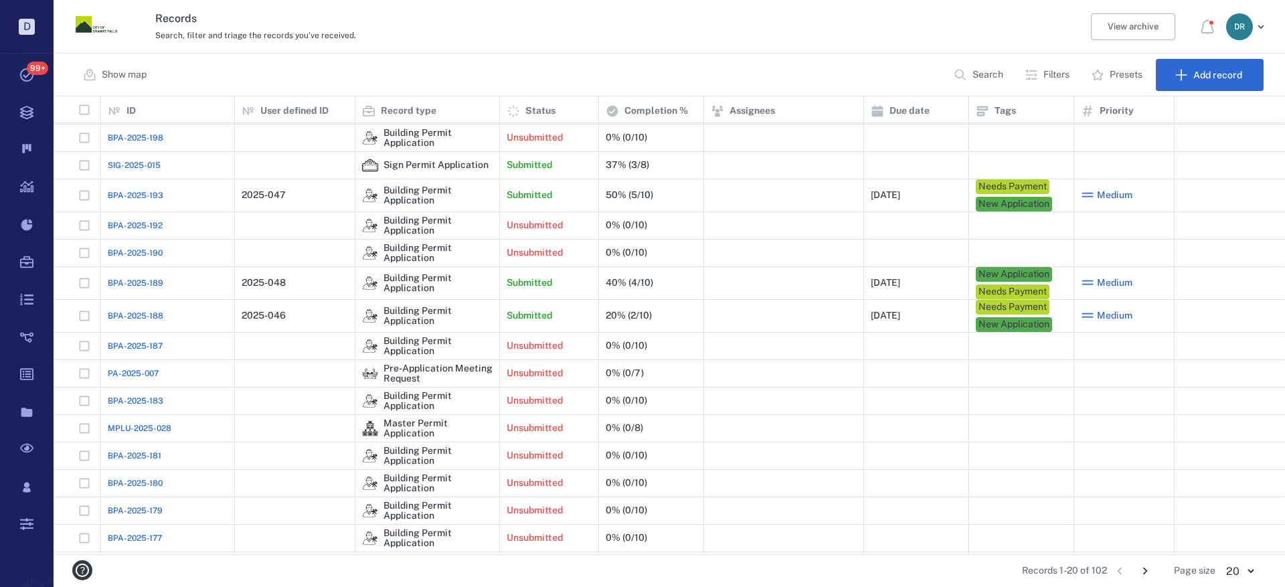
scroll to position [139, 0]
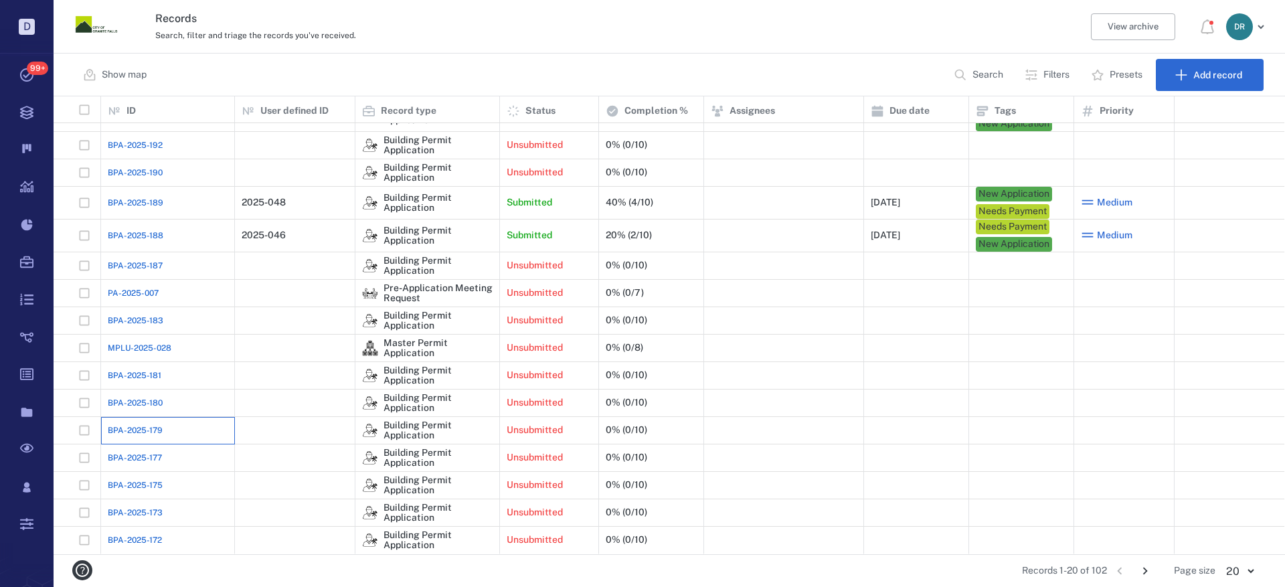
click at [132, 424] on div "BPA-2025-179" at bounding box center [168, 430] width 120 height 27
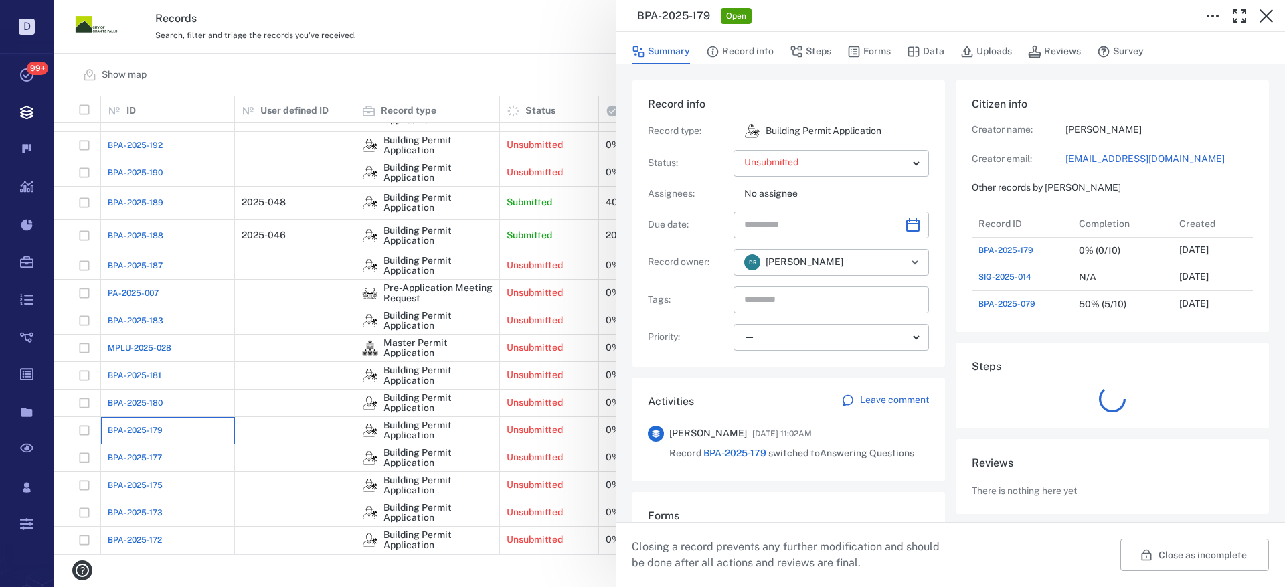
scroll to position [11, 11]
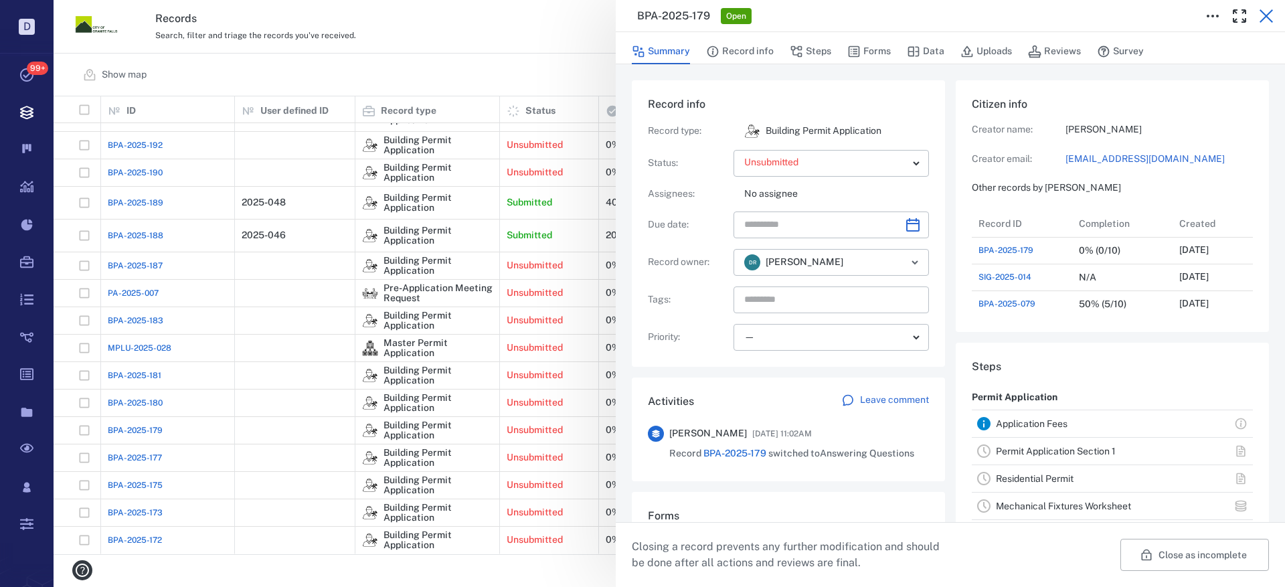
click at [1265, 14] on icon "button" at bounding box center [1266, 16] width 16 height 16
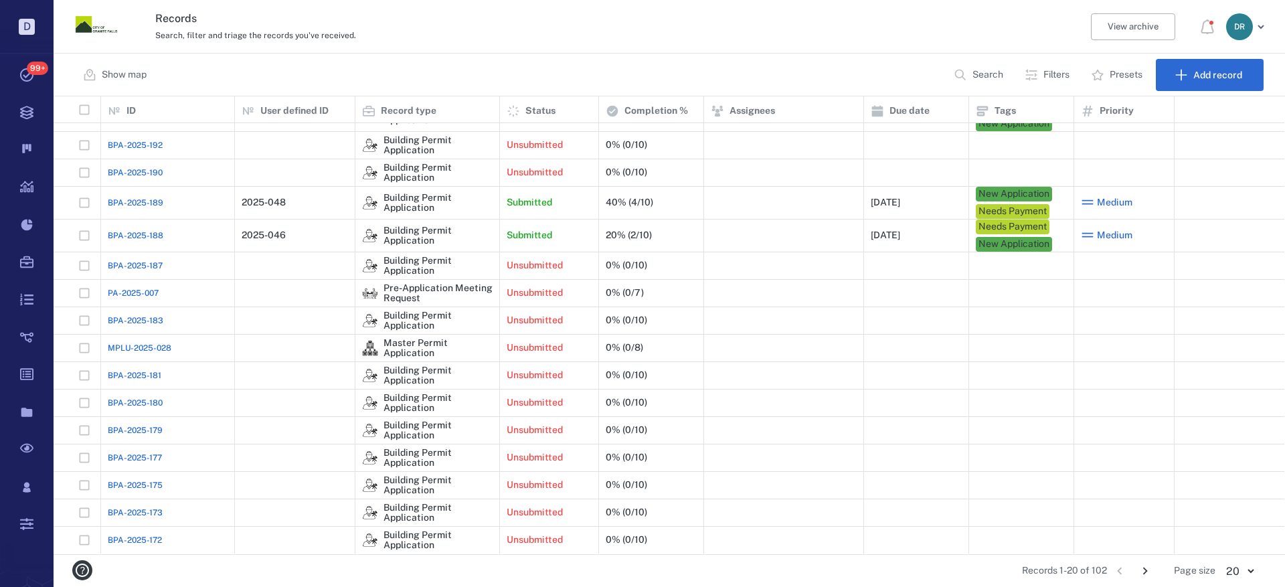
click at [1148, 573] on icon "Go to next page" at bounding box center [1145, 570] width 15 height 15
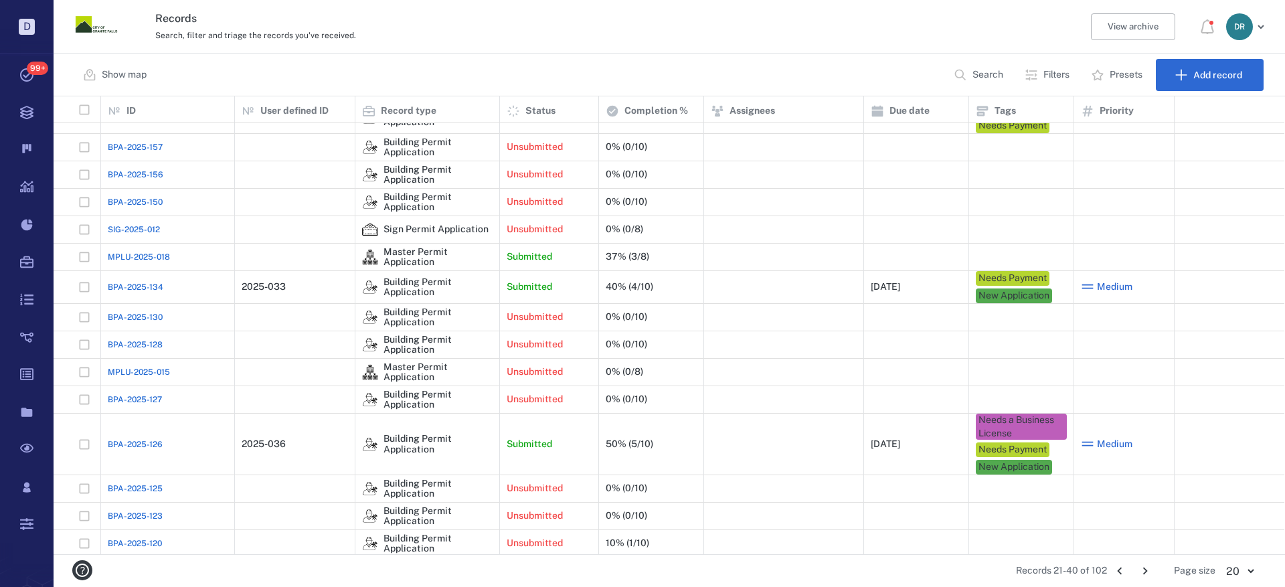
click at [120, 397] on span "BPA-2025-127" at bounding box center [135, 399] width 54 height 12
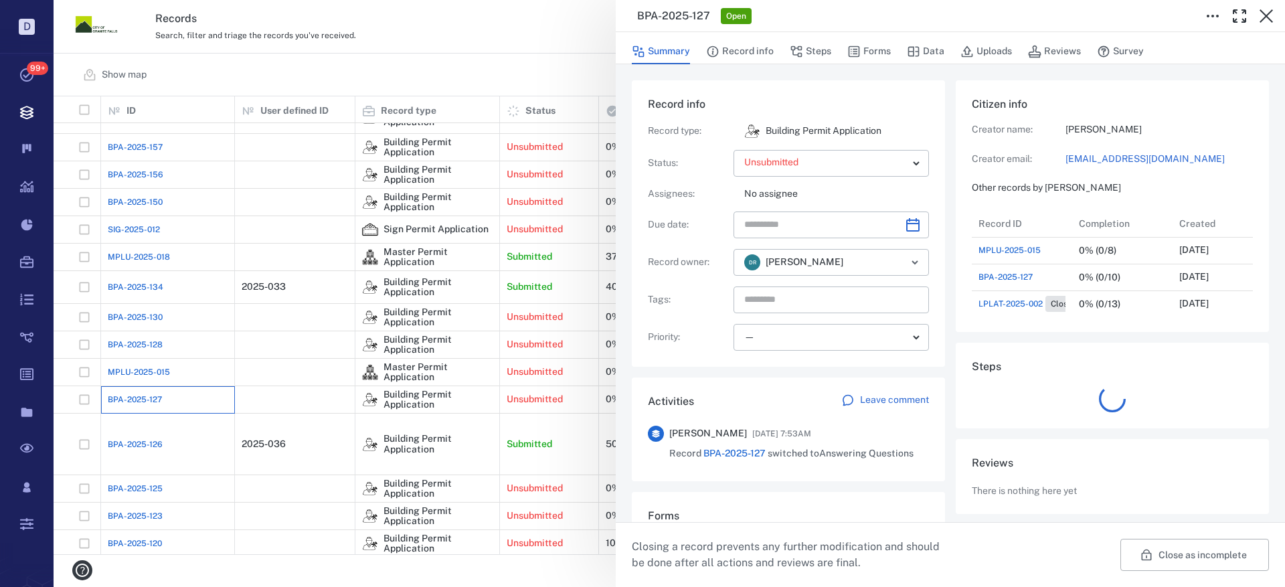
scroll to position [107, 256]
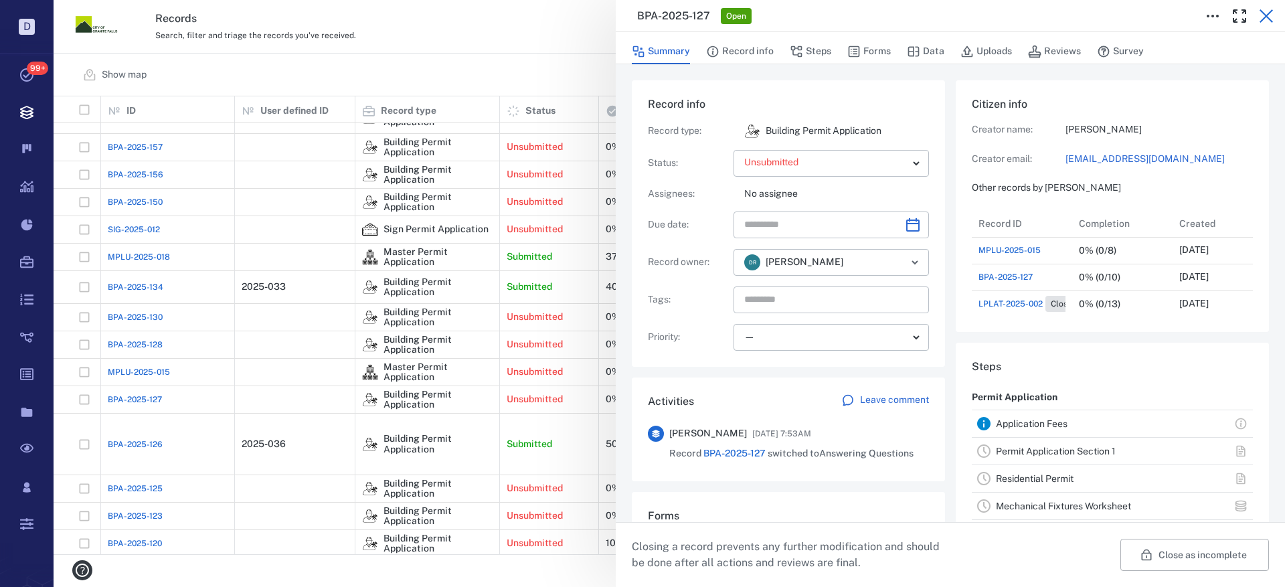
click at [1270, 17] on icon "button" at bounding box center [1266, 16] width 16 height 16
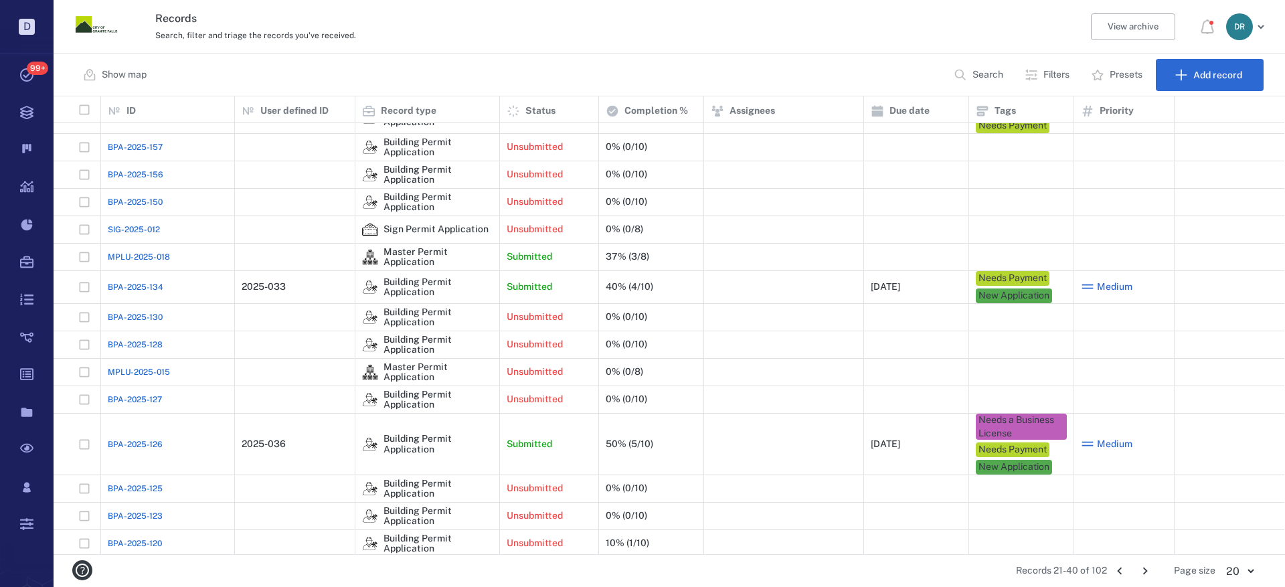
click at [147, 254] on span "MPLU-2025-018" at bounding box center [139, 257] width 62 height 12
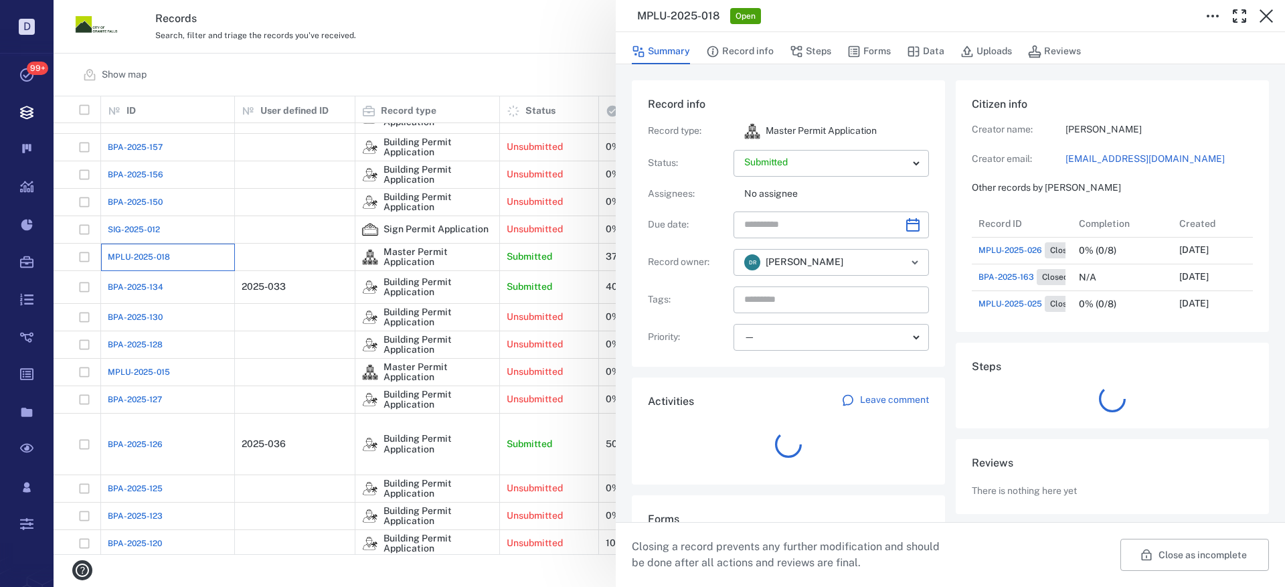
scroll to position [509, 256]
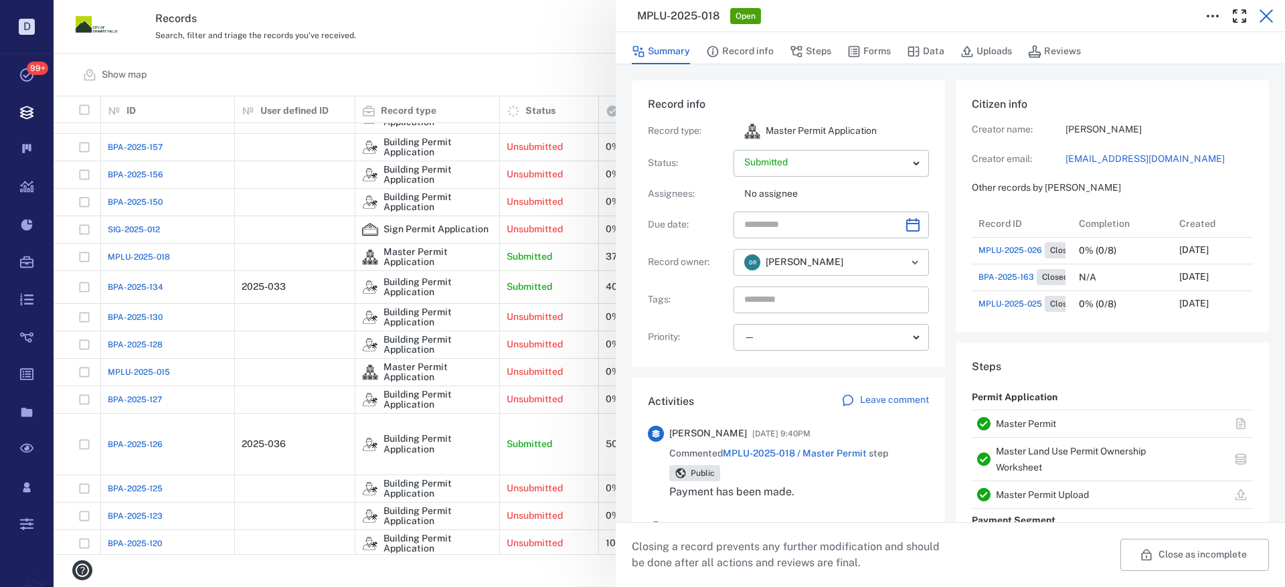
click at [1266, 15] on icon "button" at bounding box center [1266, 16] width 16 height 16
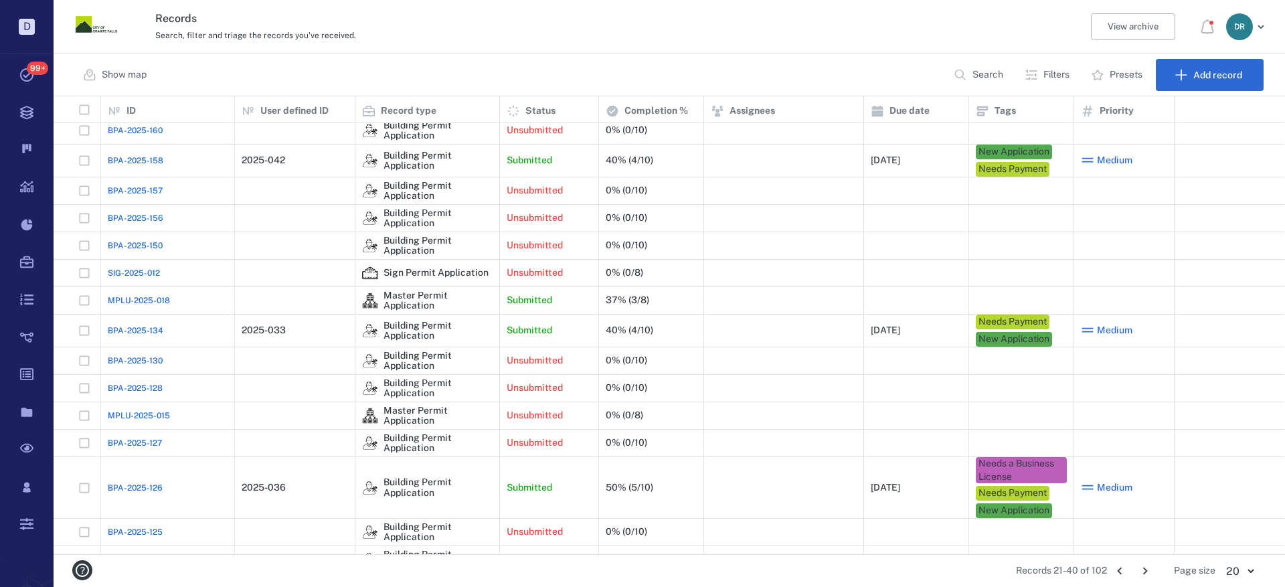
scroll to position [72, 0]
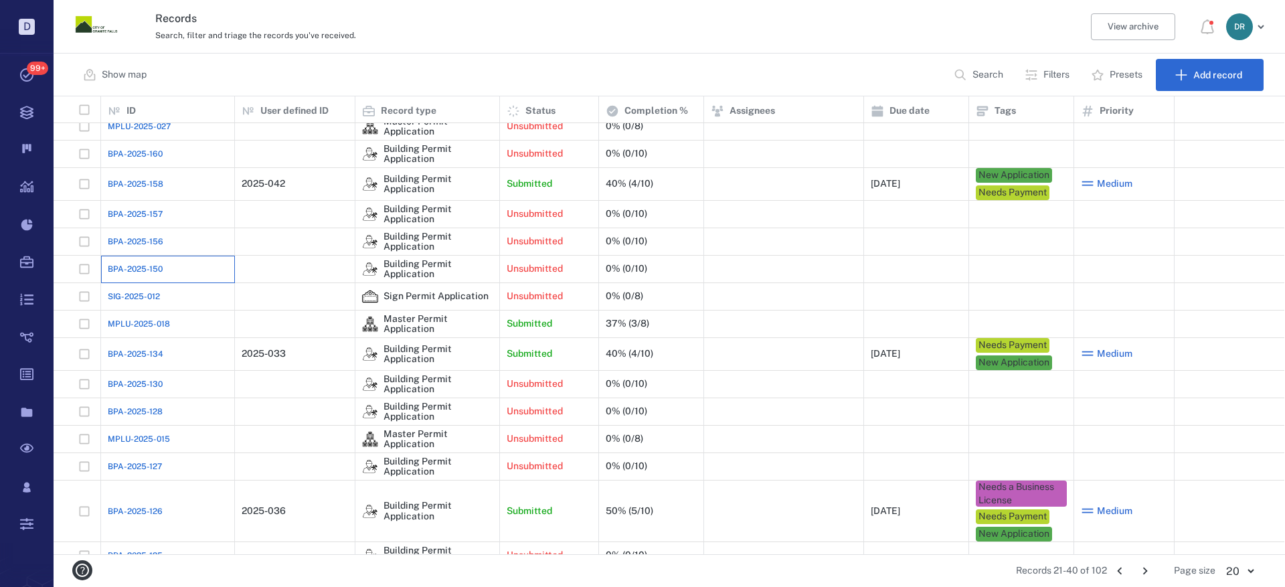
click at [168, 266] on div "BPA-2025-150" at bounding box center [168, 269] width 120 height 27
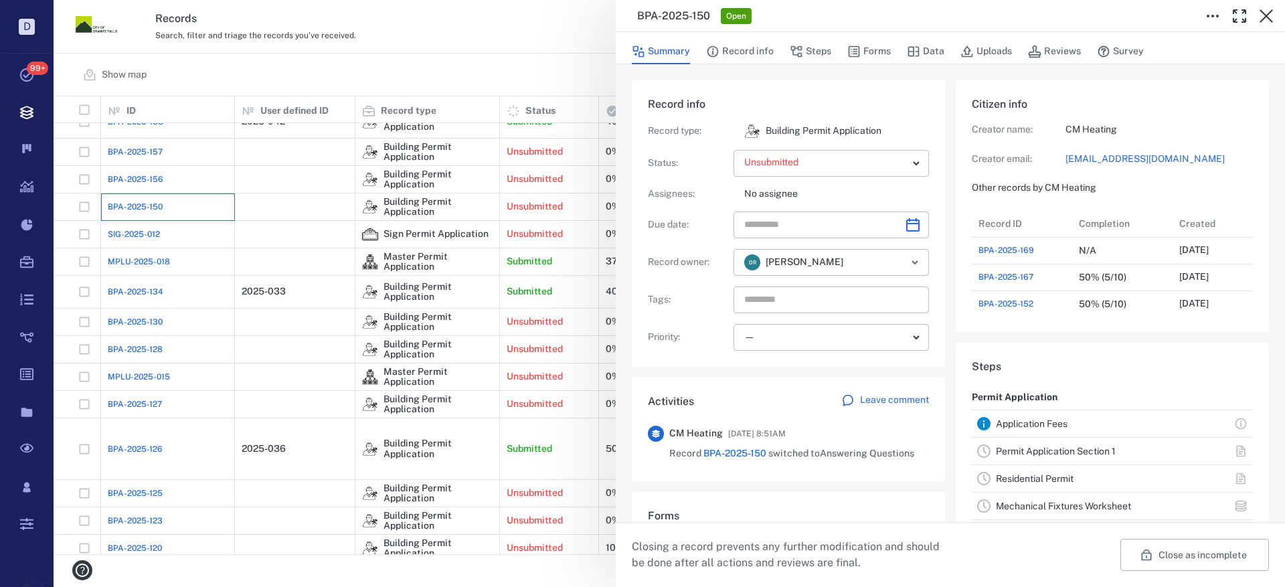
scroll to position [696, 256]
click at [1267, 13] on icon "button" at bounding box center [1266, 16] width 16 height 16
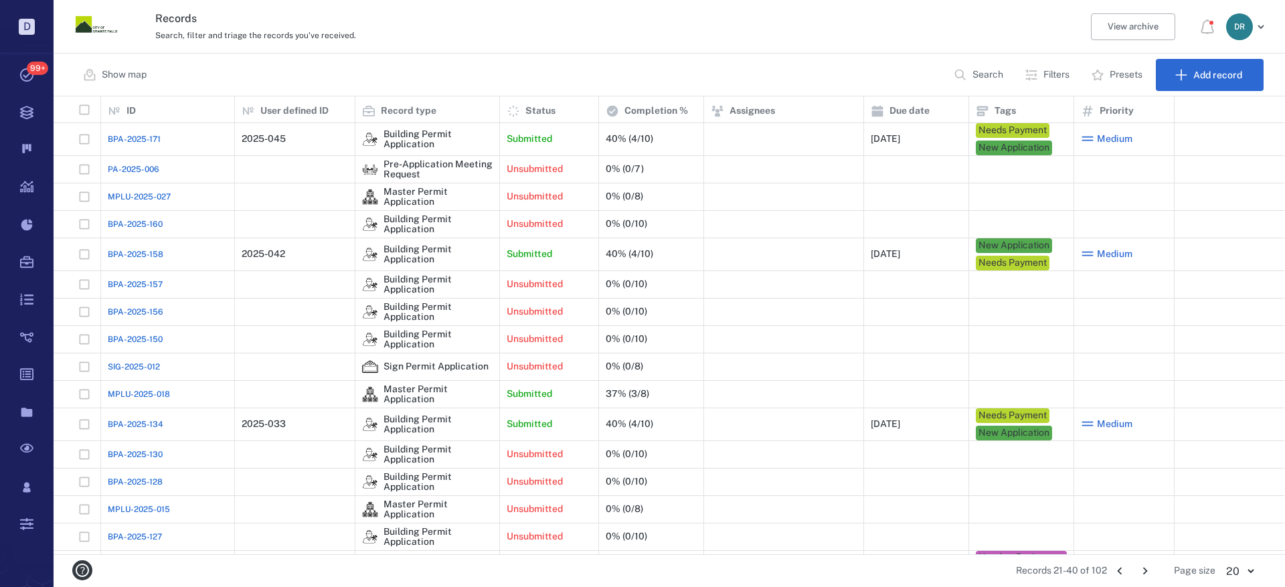
click at [113, 223] on span "BPA-2025-160" at bounding box center [135, 224] width 55 height 12
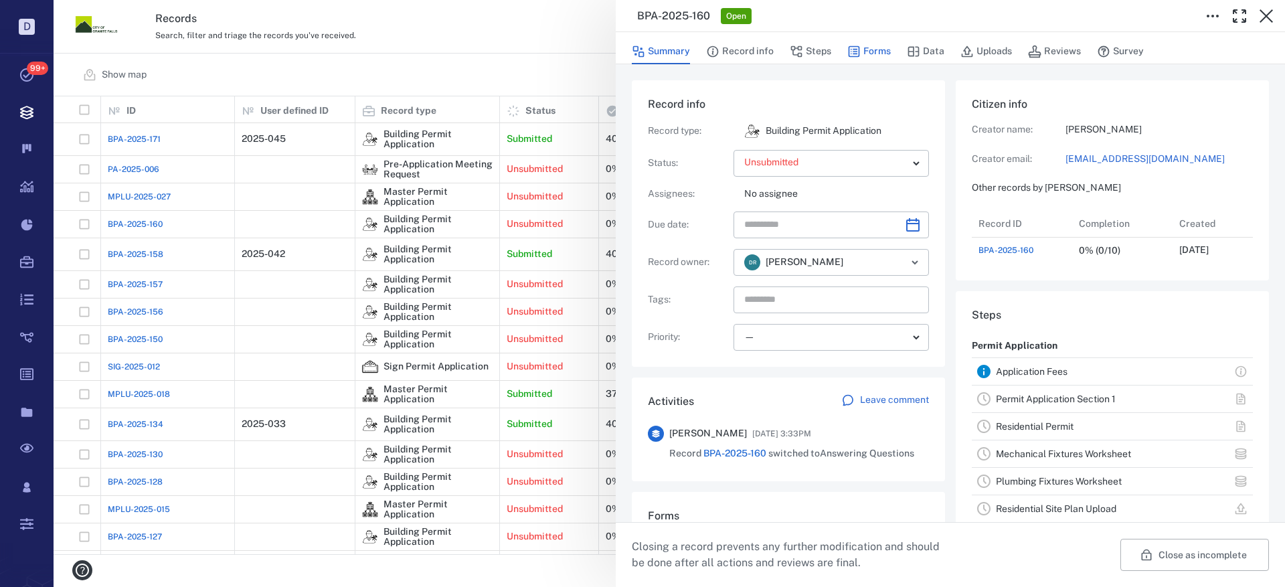
click at [883, 54] on button "Forms" at bounding box center [868, 51] width 43 height 25
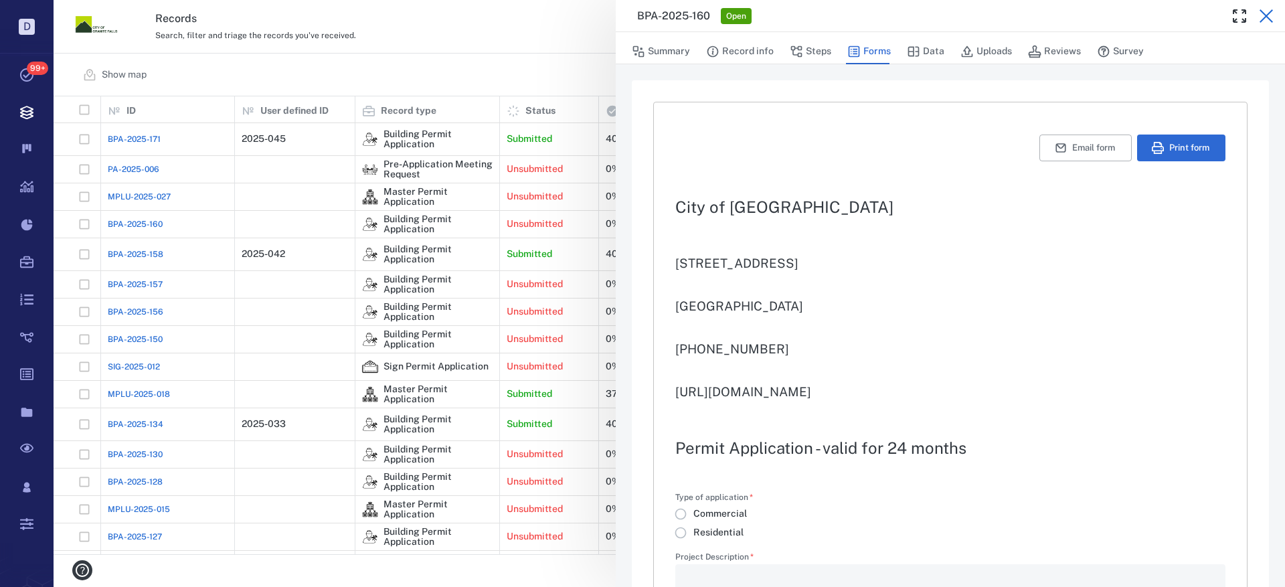
click at [1265, 15] on icon "button" at bounding box center [1265, 15] width 13 height 13
